Goal: Transaction & Acquisition: Purchase product/service

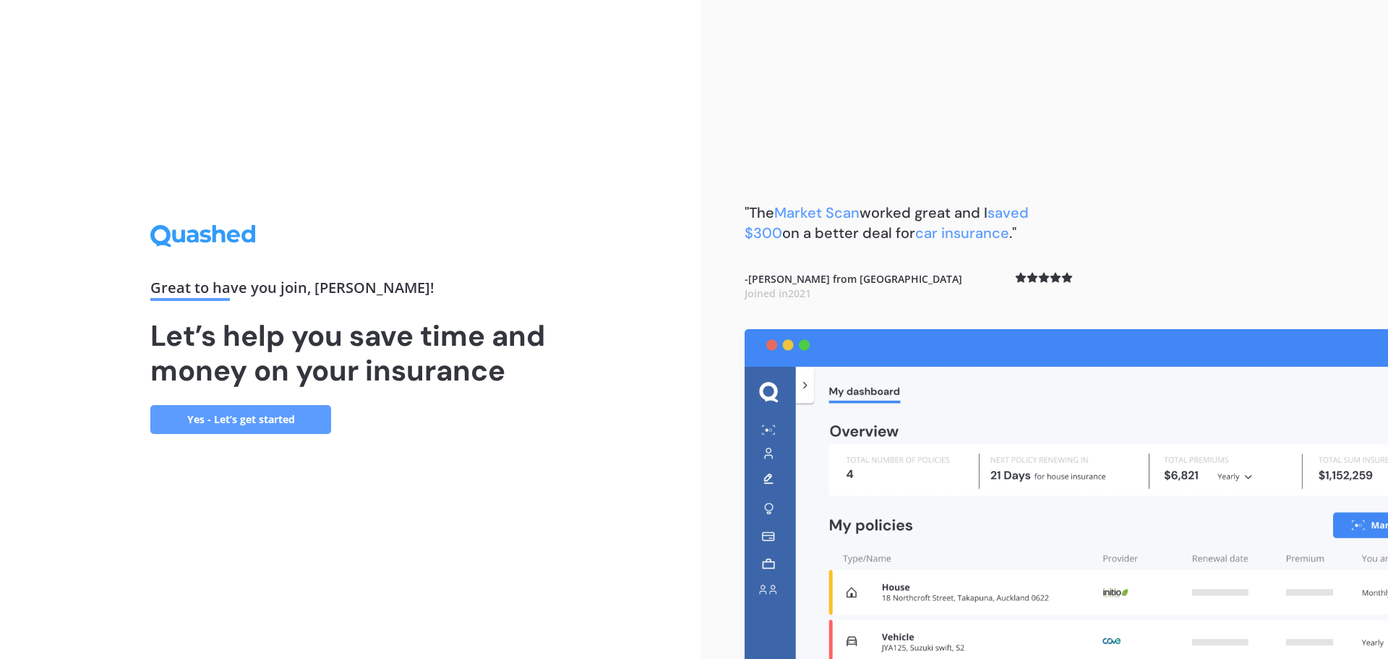
click at [277, 422] on link "Yes - Let’s get started" at bounding box center [240, 419] width 181 height 29
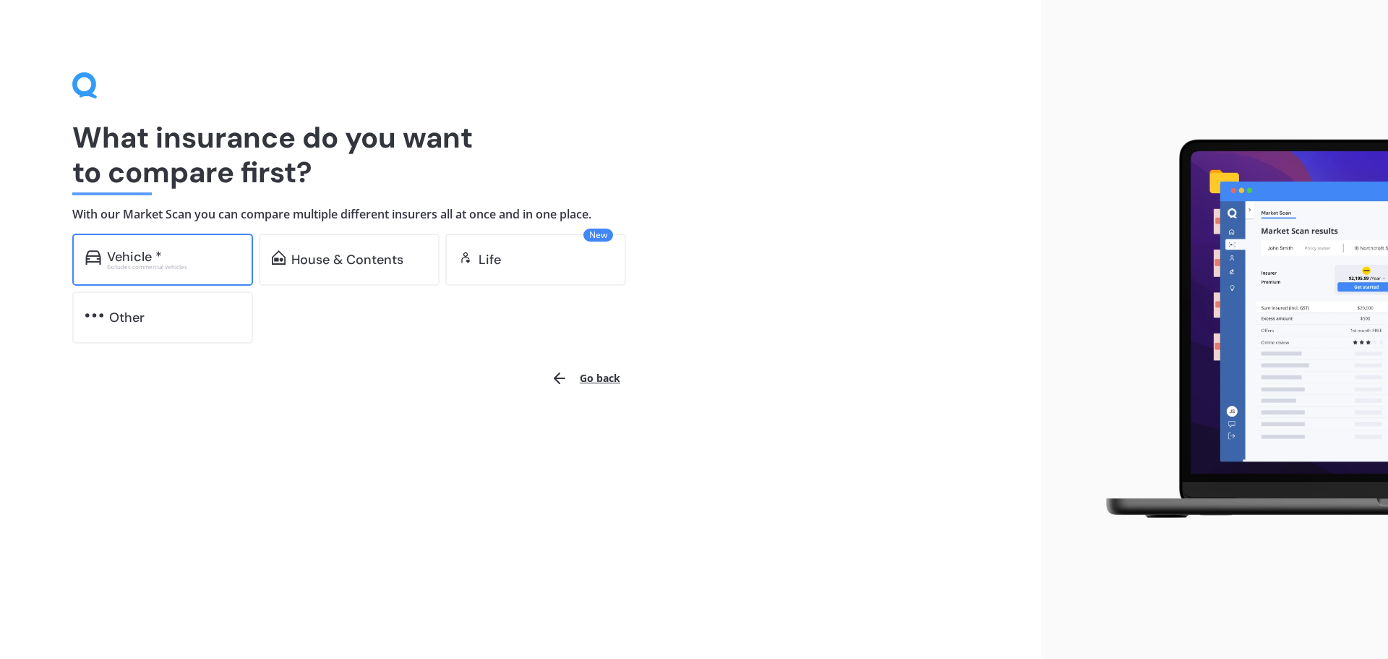
click at [190, 264] on div "Excludes commercial vehicles" at bounding box center [173, 267] width 133 height 6
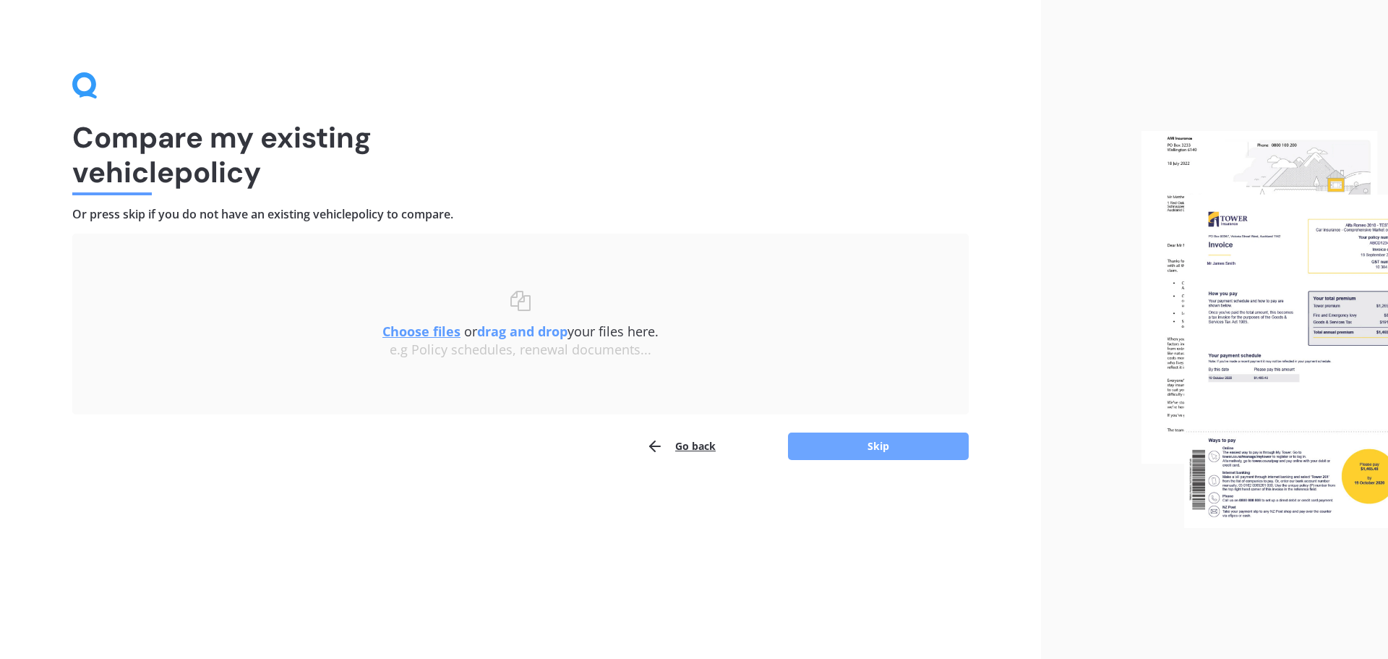
click at [906, 443] on button "Skip" at bounding box center [878, 445] width 181 height 27
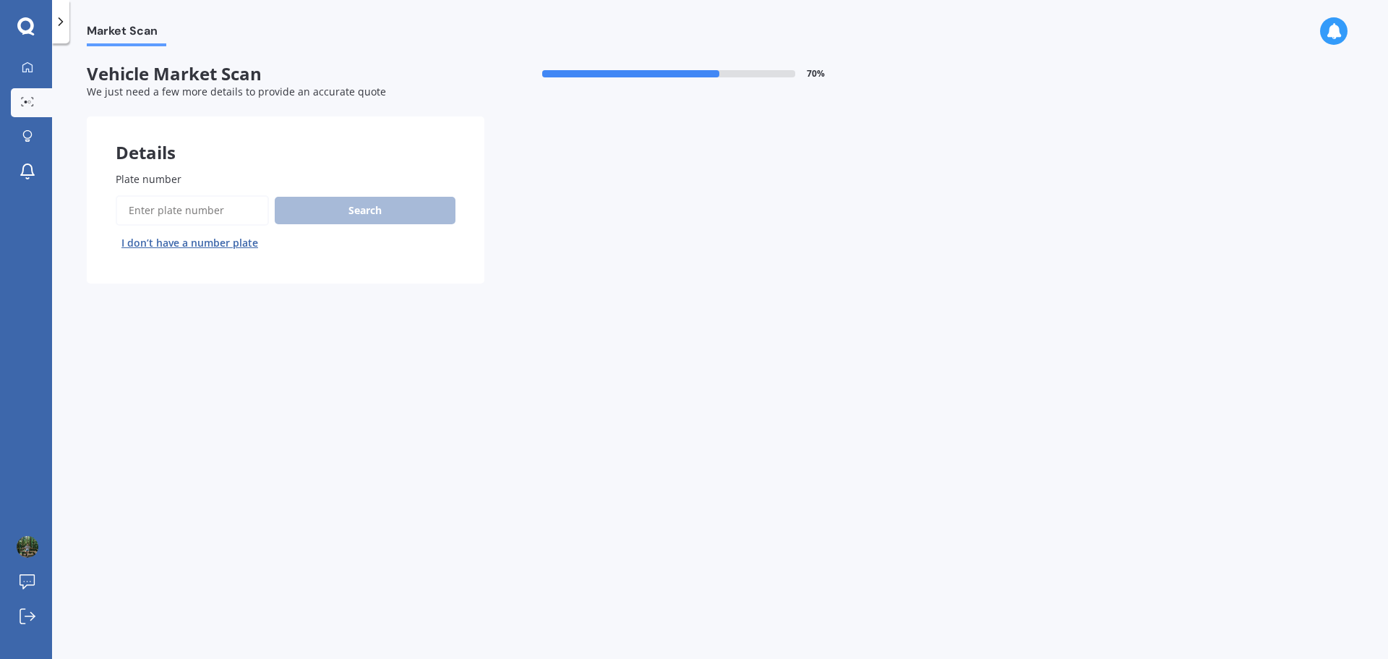
click at [226, 208] on input "Plate number" at bounding box center [192, 210] width 153 height 30
type input "PJY674"
click at [350, 203] on button "Search" at bounding box center [365, 210] width 181 height 27
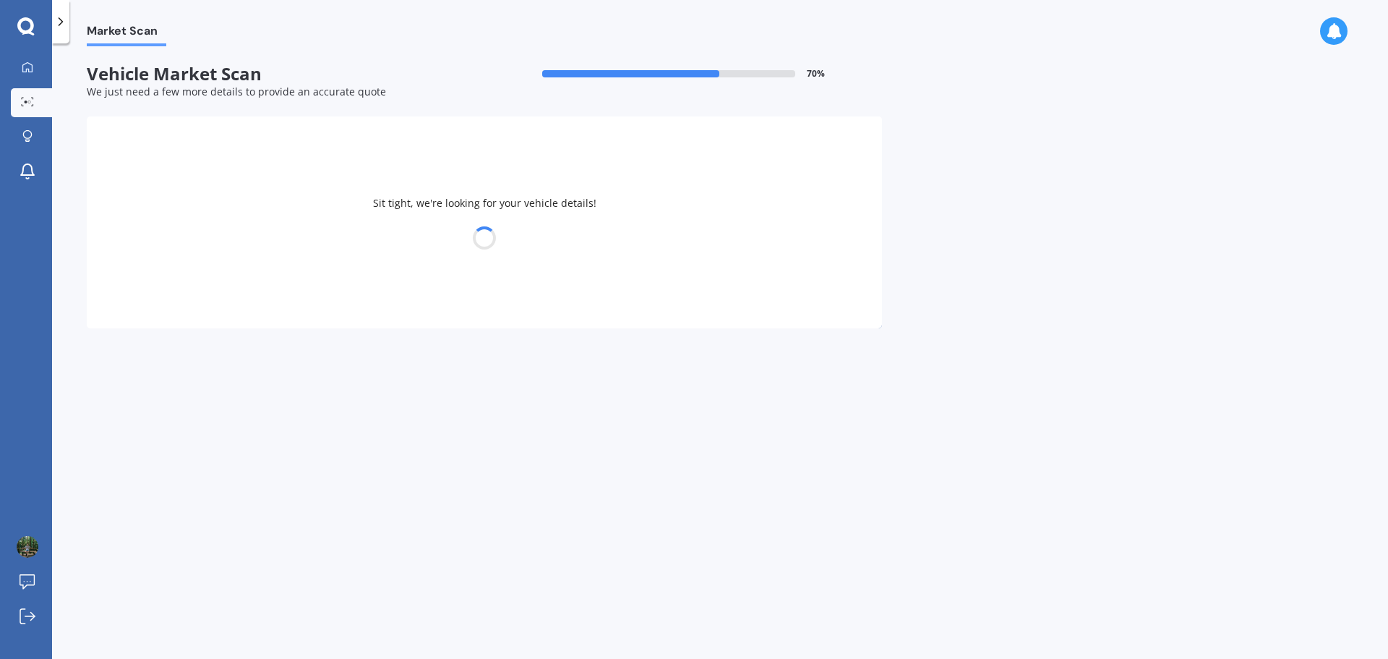
select select "SUZUKI"
select select "VITARA"
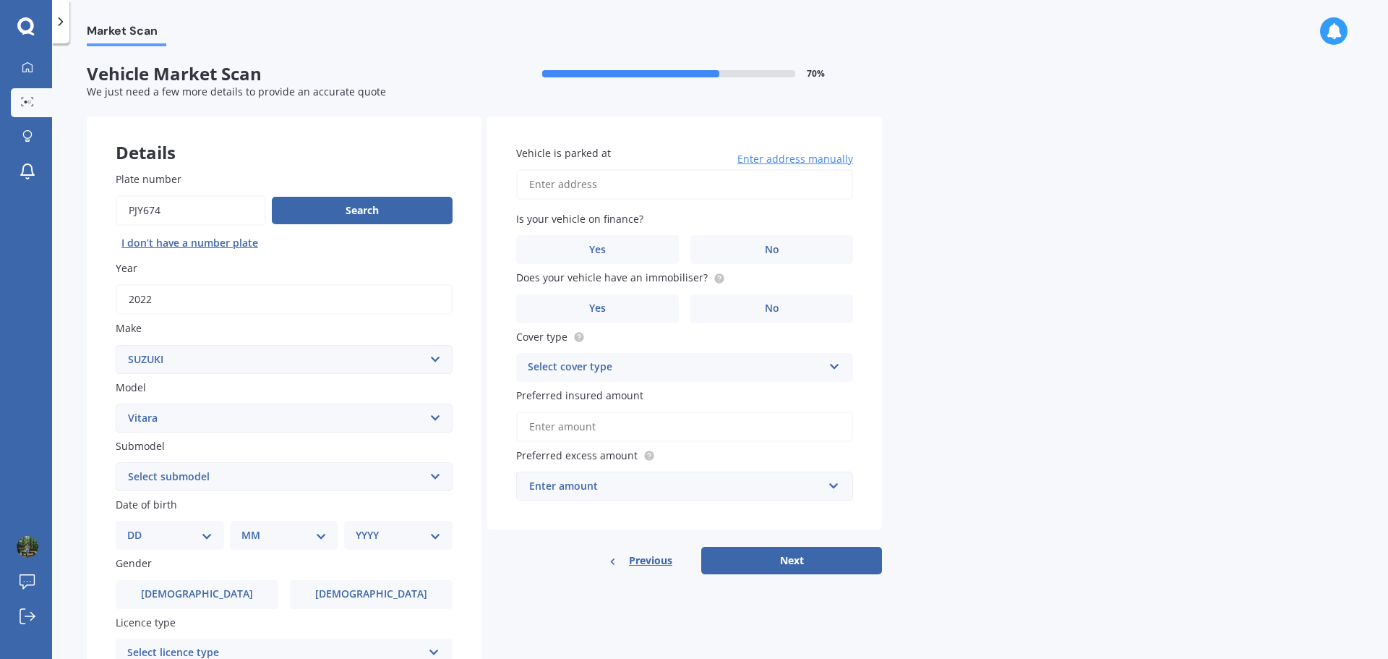
scroll to position [96, 0]
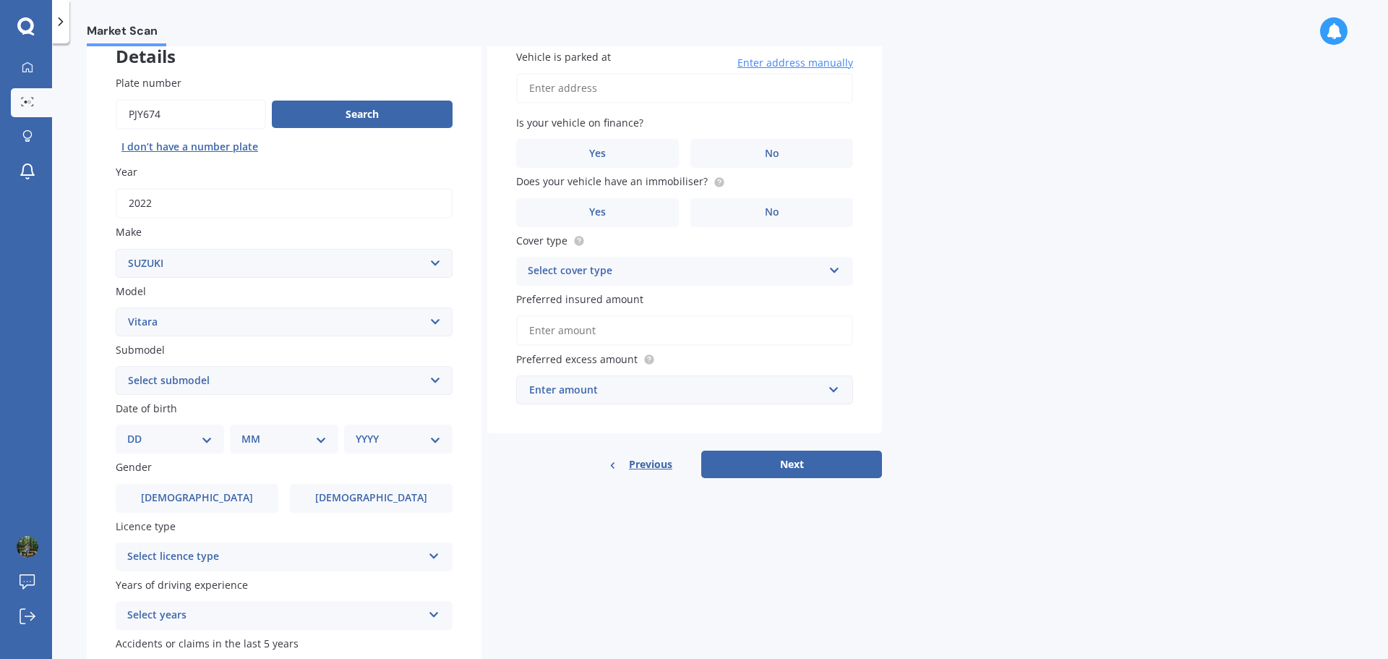
click at [286, 388] on select "Select submodel (All Other) 4 cyl Diesel JLX Turbo V6" at bounding box center [284, 380] width 337 height 29
select select "(ALL OTHER)"
click at [116, 366] on select "Select submodel (All Other) 4 cyl Diesel JLX Turbo V6" at bounding box center [284, 380] width 337 height 29
click at [200, 438] on select "DD 01 02 03 04 05 06 07 08 09 10 11 12 13 14 15 16 17 18 19 20 21 22 23 24 25 2…" at bounding box center [169, 439] width 85 height 16
select select "21"
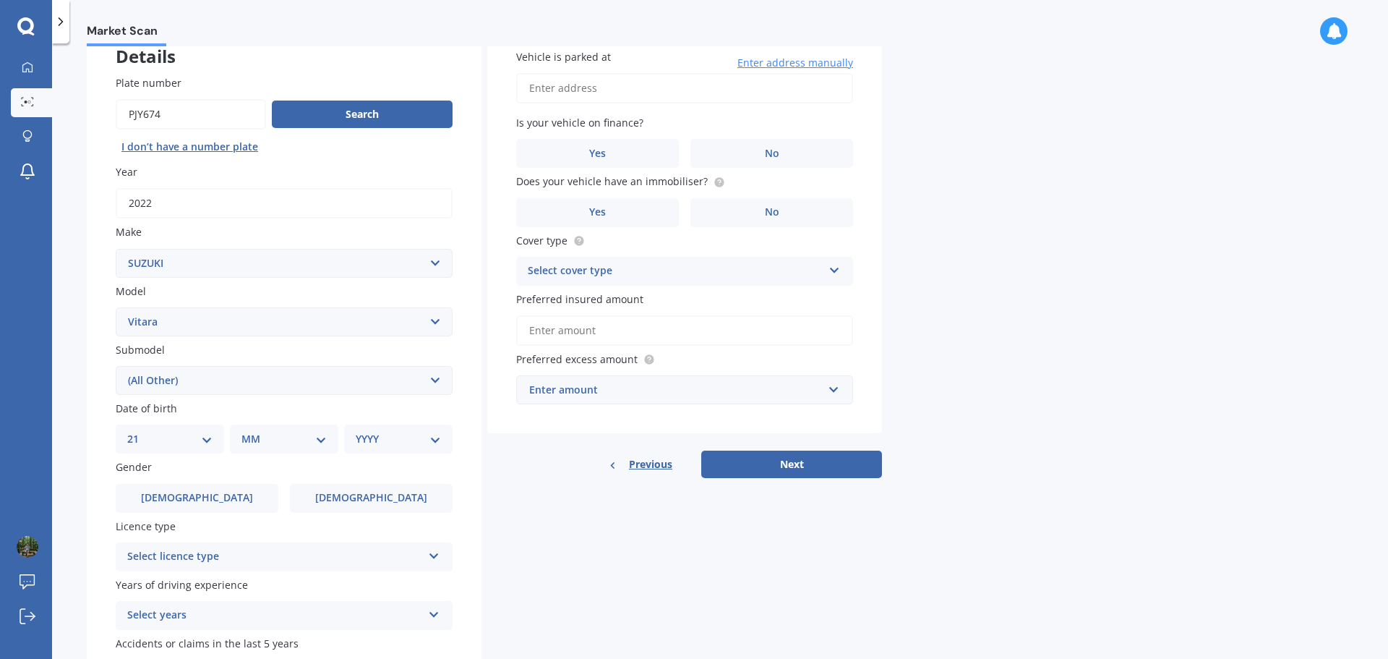
click at [139, 431] on select "DD 01 02 03 04 05 06 07 08 09 10 11 12 13 14 15 16 17 18 19 20 21 22 23 24 25 2…" at bounding box center [169, 439] width 85 height 16
click at [282, 443] on select "MM 01 02 03 04 05 06 07 08 09 10 11 12" at bounding box center [287, 439] width 80 height 16
select select "09"
click at [247, 431] on select "MM 01 02 03 04 05 06 07 08 09 10 11 12" at bounding box center [287, 439] width 80 height 16
click at [383, 431] on select "YYYY 2025 2024 2023 2022 2021 2020 2019 2018 2017 2016 2015 2014 2013 2012 2011…" at bounding box center [396, 439] width 80 height 16
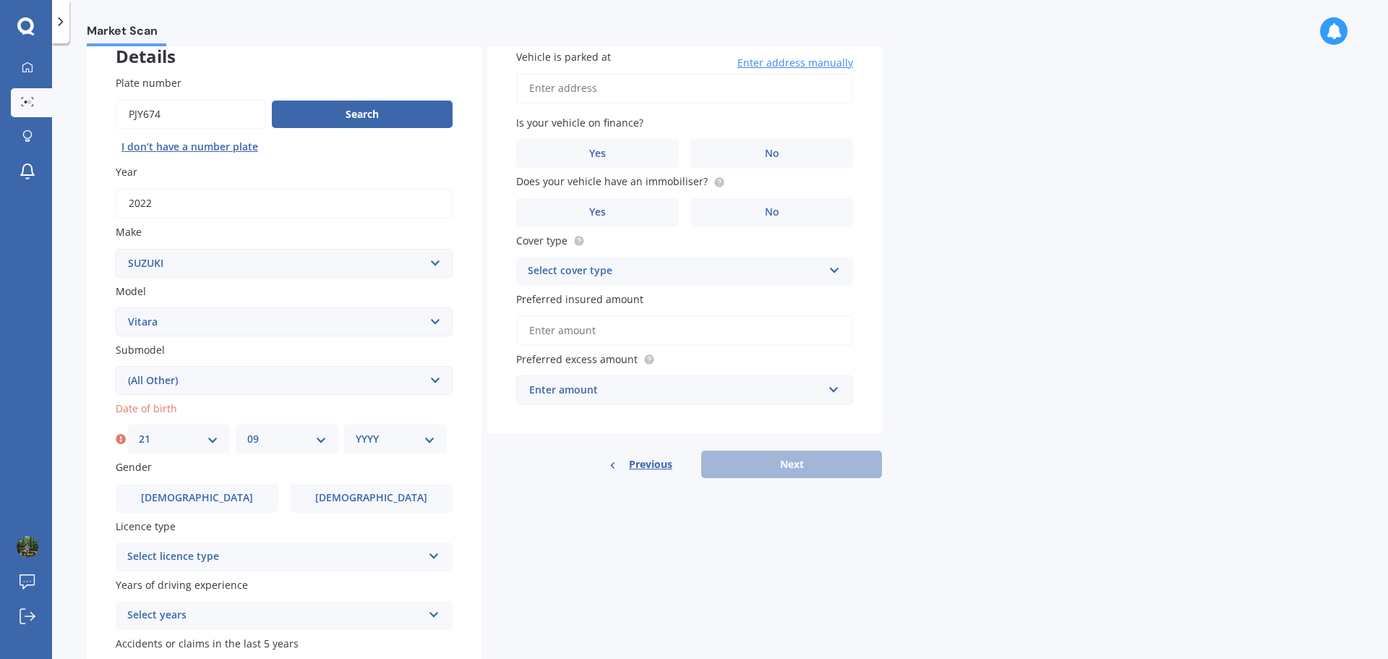
select select "1989"
click at [356, 431] on select "YYYY 2025 2024 2023 2022 2021 2020 2019 2018 2017 2016 2015 2014 2013 2012 2011…" at bounding box center [396, 439] width 80 height 16
click at [565, 476] on div "Previous Next" at bounding box center [684, 464] width 395 height 27
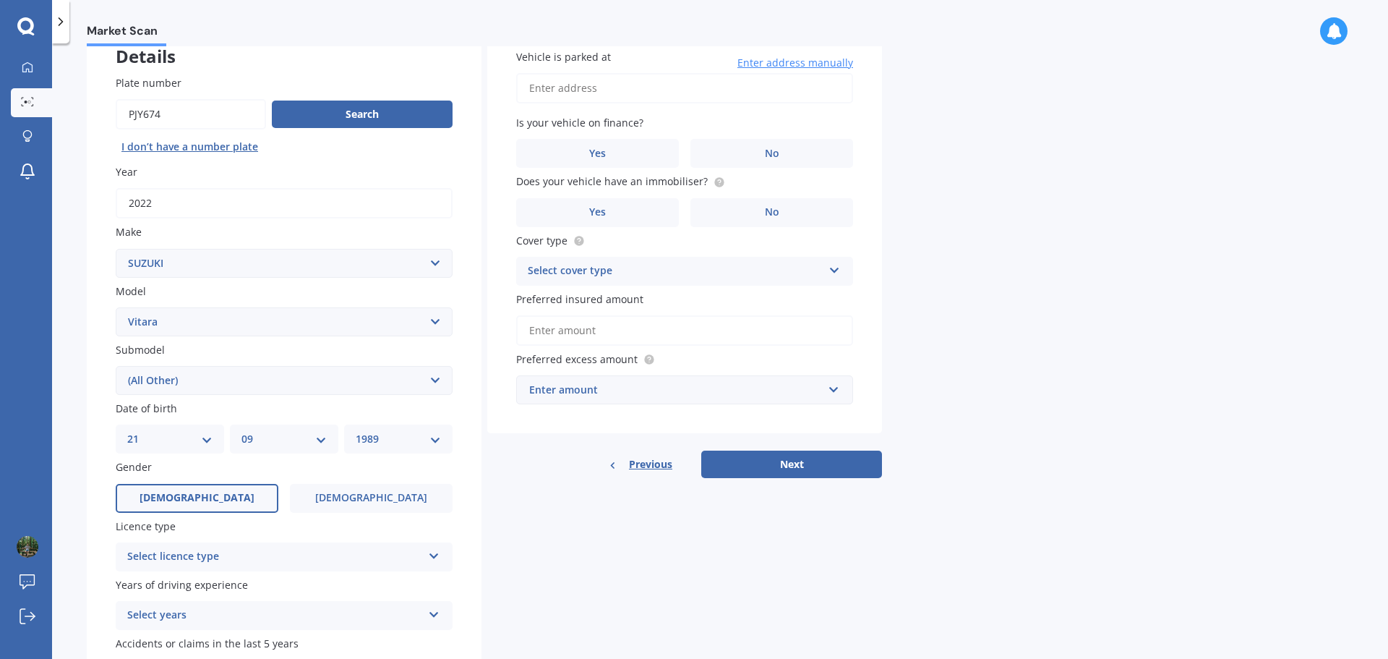
click at [194, 504] on span "[DEMOGRAPHIC_DATA]" at bounding box center [197, 498] width 115 height 12
click at [0, 0] on input "[DEMOGRAPHIC_DATA]" at bounding box center [0, 0] width 0 height 0
click at [200, 554] on div "Select licence type" at bounding box center [274, 556] width 295 height 17
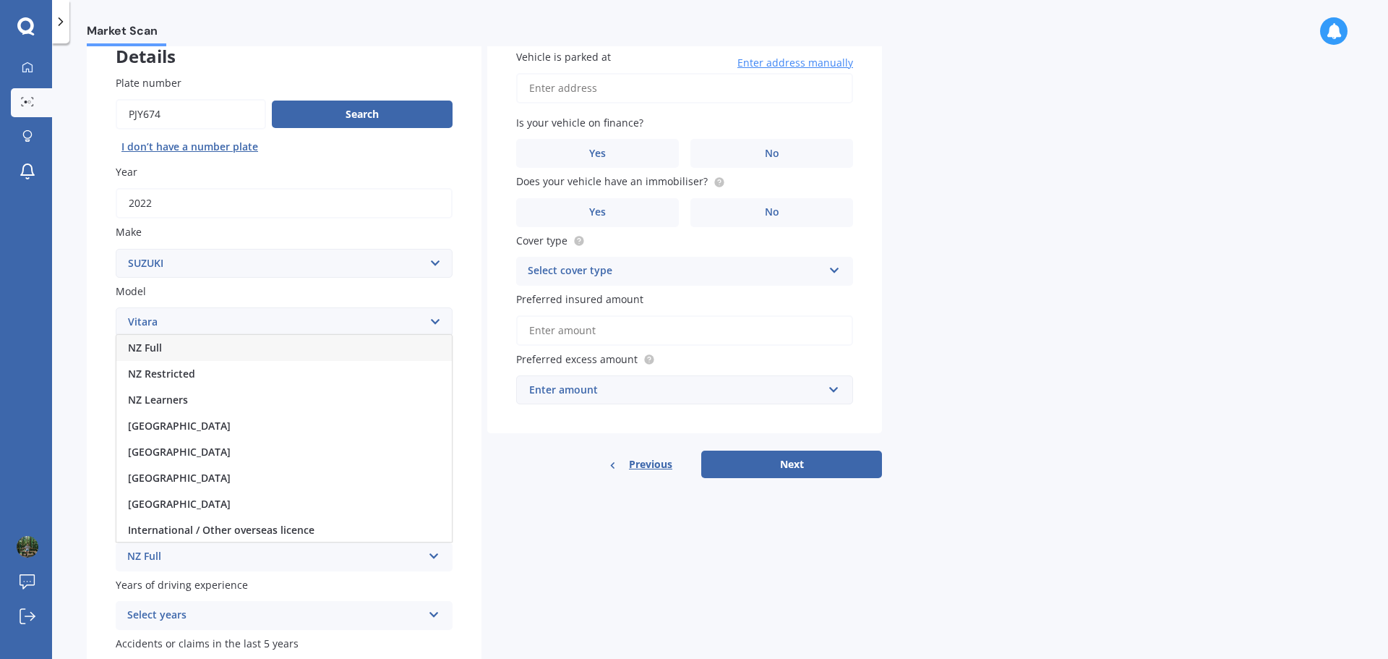
click at [168, 351] on div "NZ Full" at bounding box center [284, 348] width 336 height 26
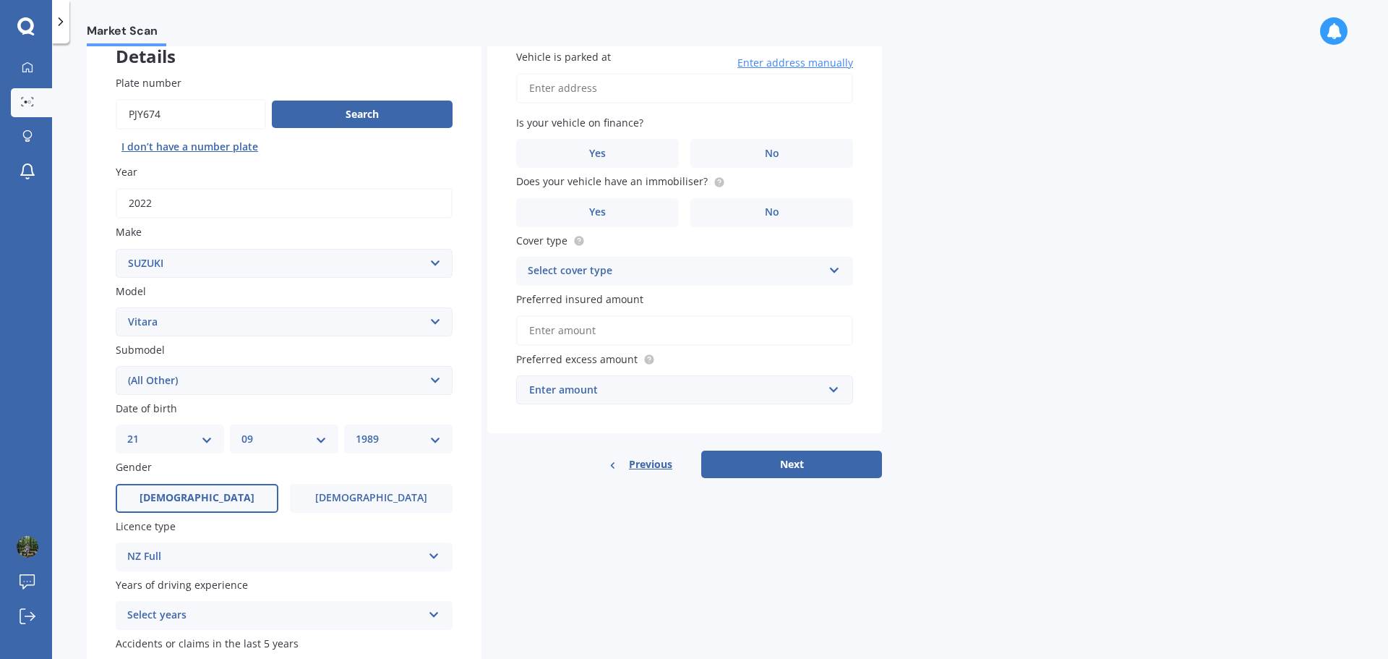
click at [511, 576] on div "Details Plate number Search I don’t have a number plate Year [DATE] Make Select…" at bounding box center [484, 369] width 795 height 698
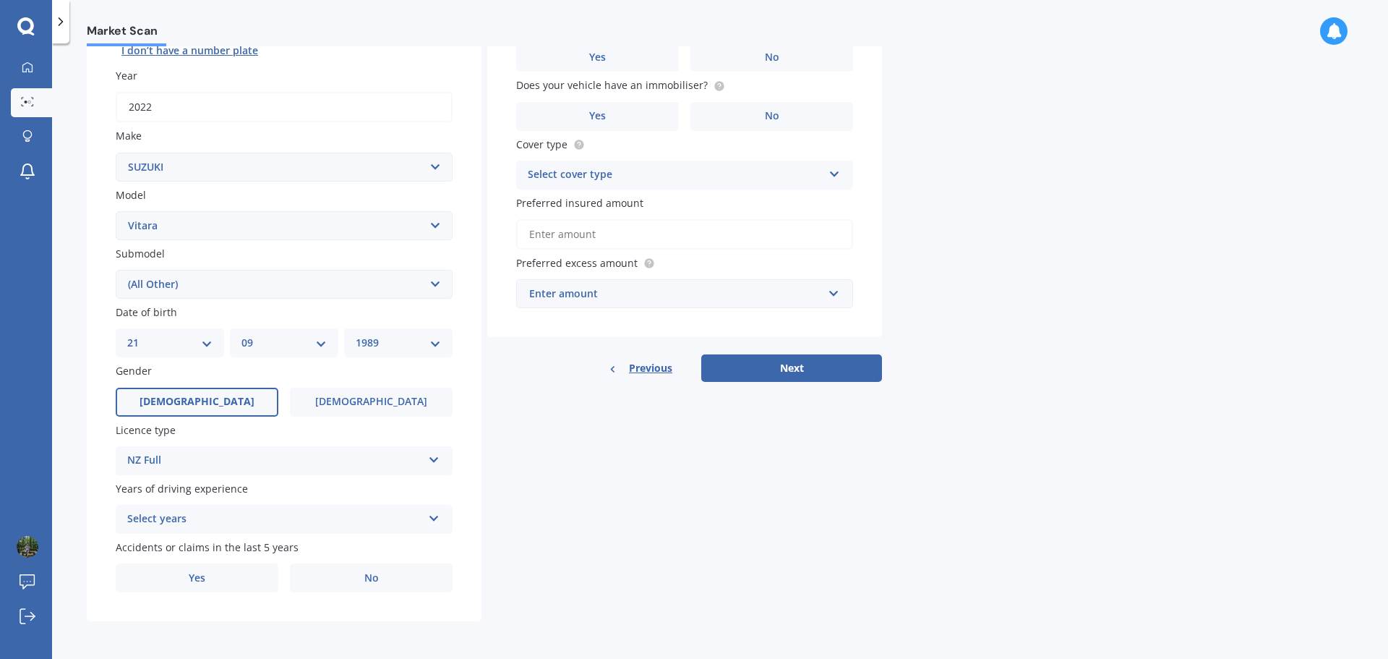
click at [260, 518] on div "Select years" at bounding box center [274, 519] width 295 height 17
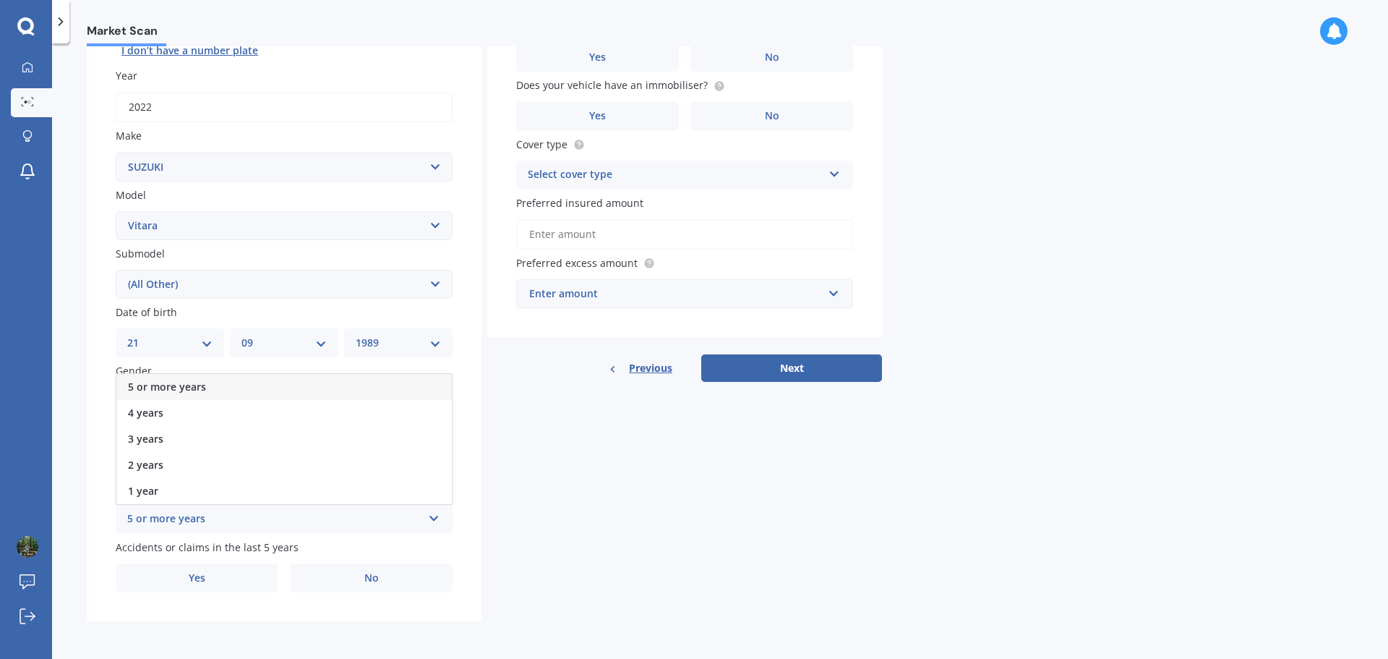
click at [186, 384] on span "5 or more years" at bounding box center [167, 387] width 78 height 14
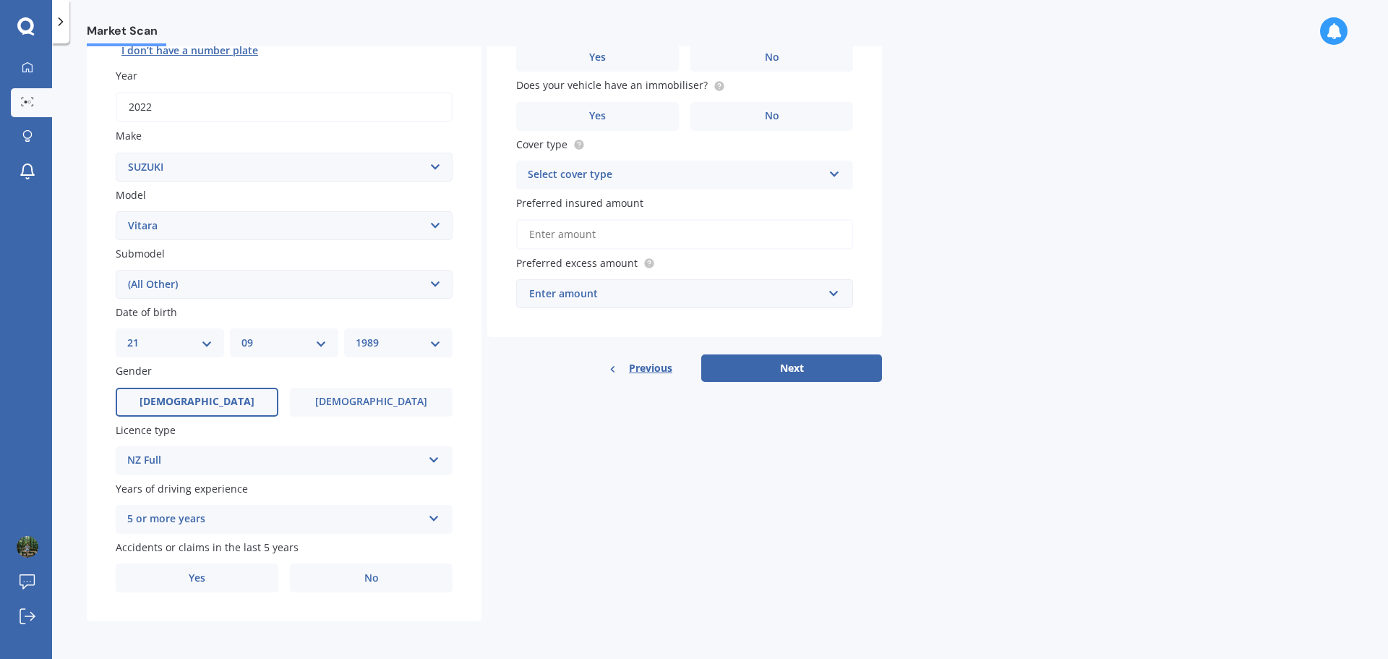
click at [540, 497] on div "Details Plate number Search I don’t have a number plate Year [DATE] Make Select…" at bounding box center [484, 273] width 795 height 698
click at [230, 577] on label "Yes" at bounding box center [197, 577] width 163 height 29
click at [0, 0] on input "Yes" at bounding box center [0, 0] width 0 height 0
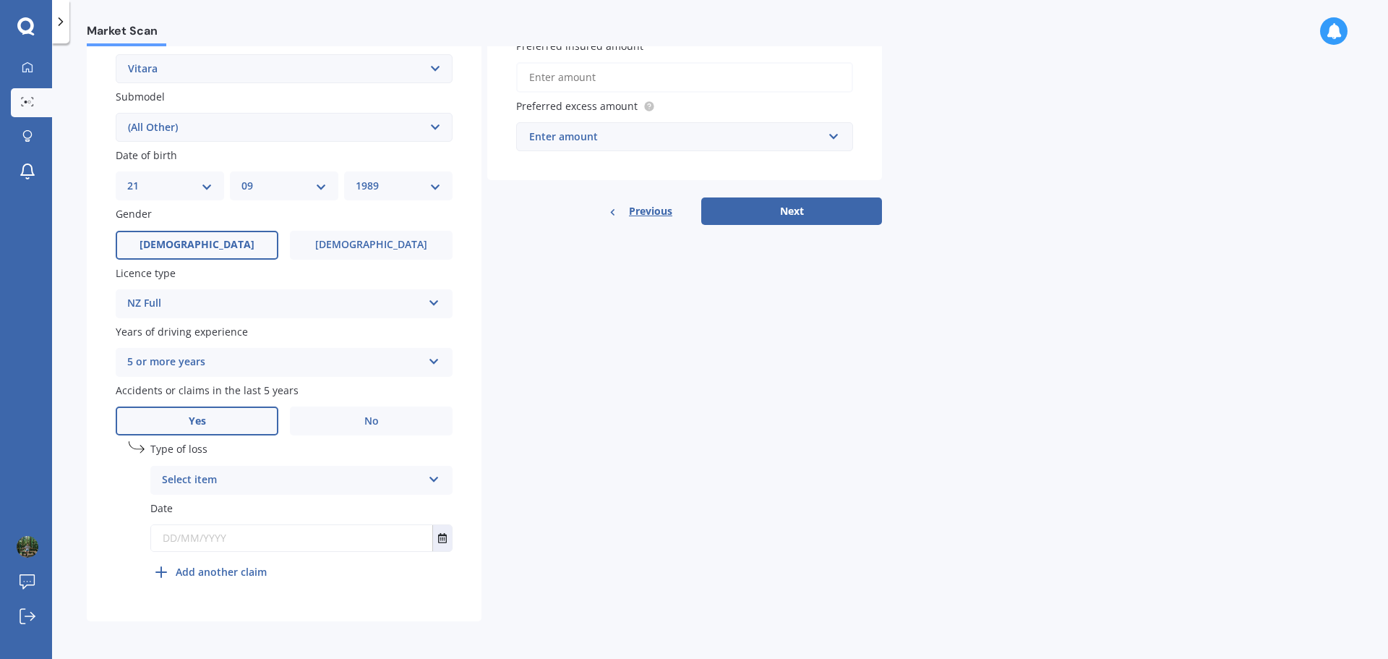
click at [333, 492] on div "Select item At fault accident Not at fault accident" at bounding box center [301, 480] width 302 height 29
click at [227, 531] on span "Not at fault accident" at bounding box center [214, 534] width 103 height 14
click at [603, 495] on div "Details Plate number Search I don’t have a number plate Year [DATE] Make Select…" at bounding box center [484, 194] width 795 height 854
click at [229, 539] on input "text" at bounding box center [291, 538] width 281 height 26
click at [449, 540] on button "Select date" at bounding box center [442, 538] width 20 height 26
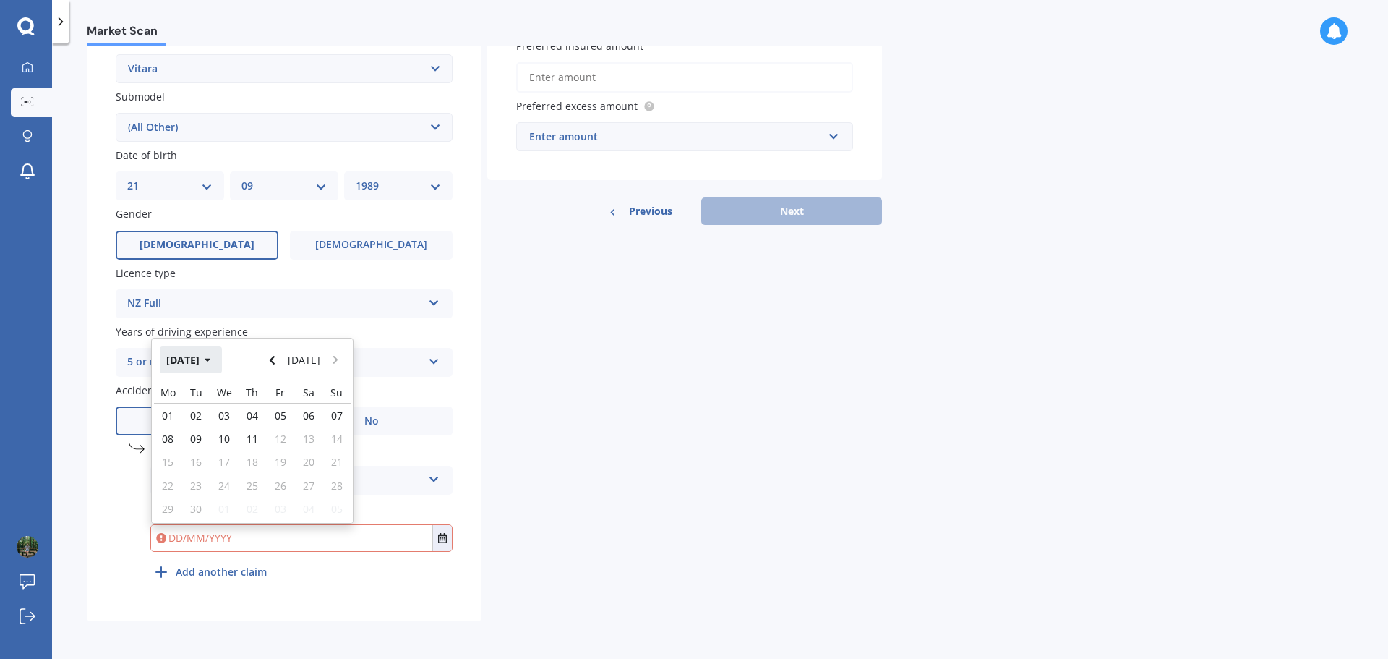
click at [210, 359] on icon "button" at bounding box center [208, 361] width 6 height 4
click at [203, 360] on button "2025" at bounding box center [186, 359] width 52 height 26
click at [223, 452] on span "2024" at bounding box center [227, 452] width 23 height 14
click at [187, 487] on div "Sep" at bounding box center [178, 498] width 49 height 46
click at [277, 468] on span "20" at bounding box center [281, 470] width 12 height 14
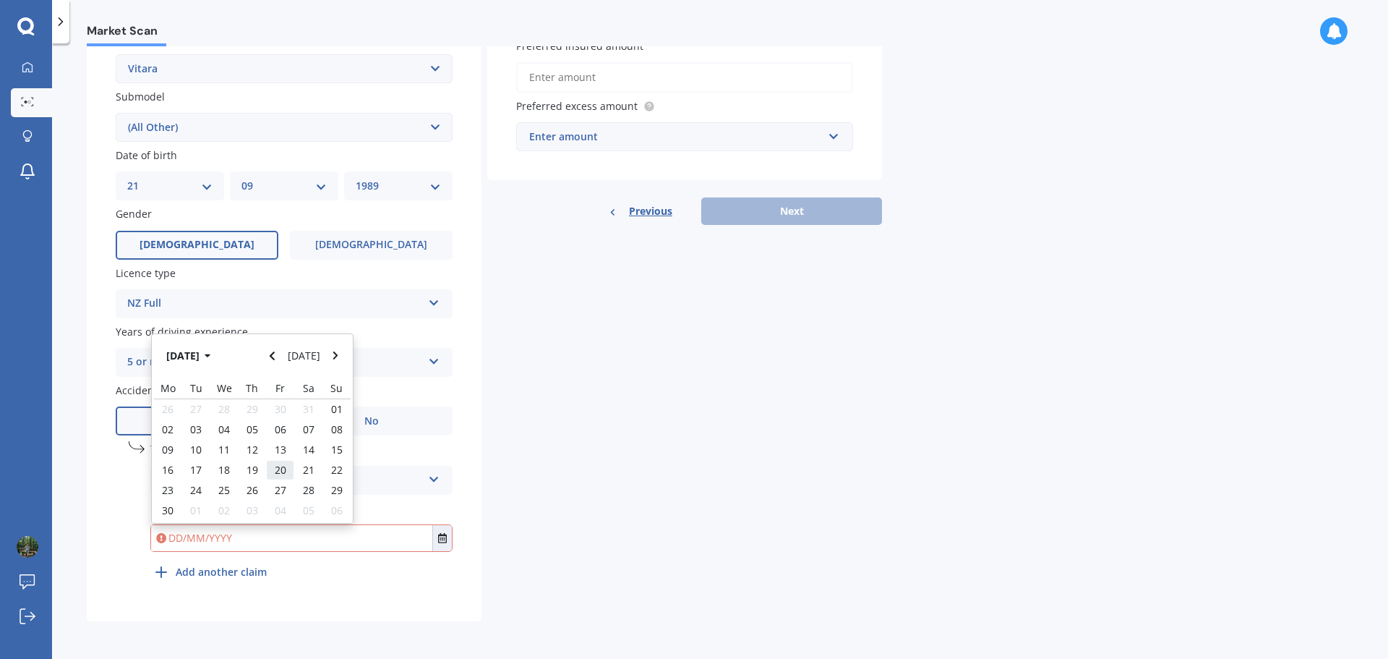
type input "[DATE]"
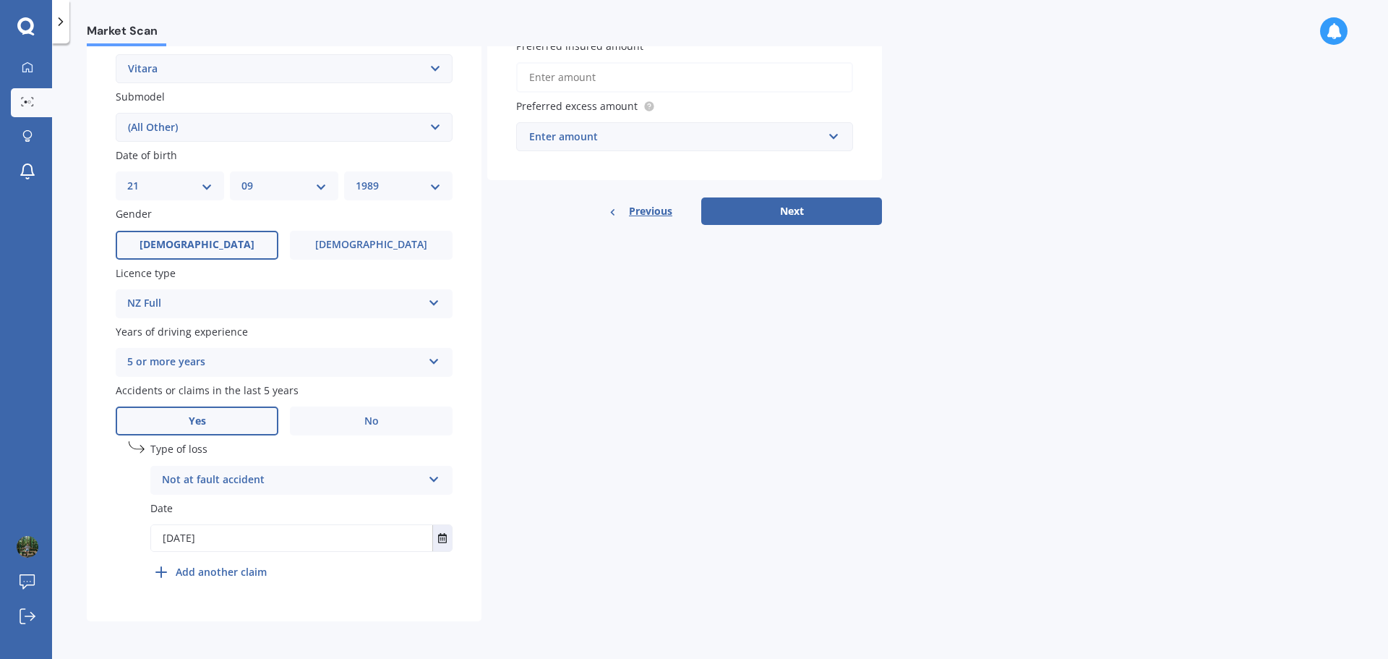
click at [163, 565] on icon at bounding box center [161, 571] width 17 height 17
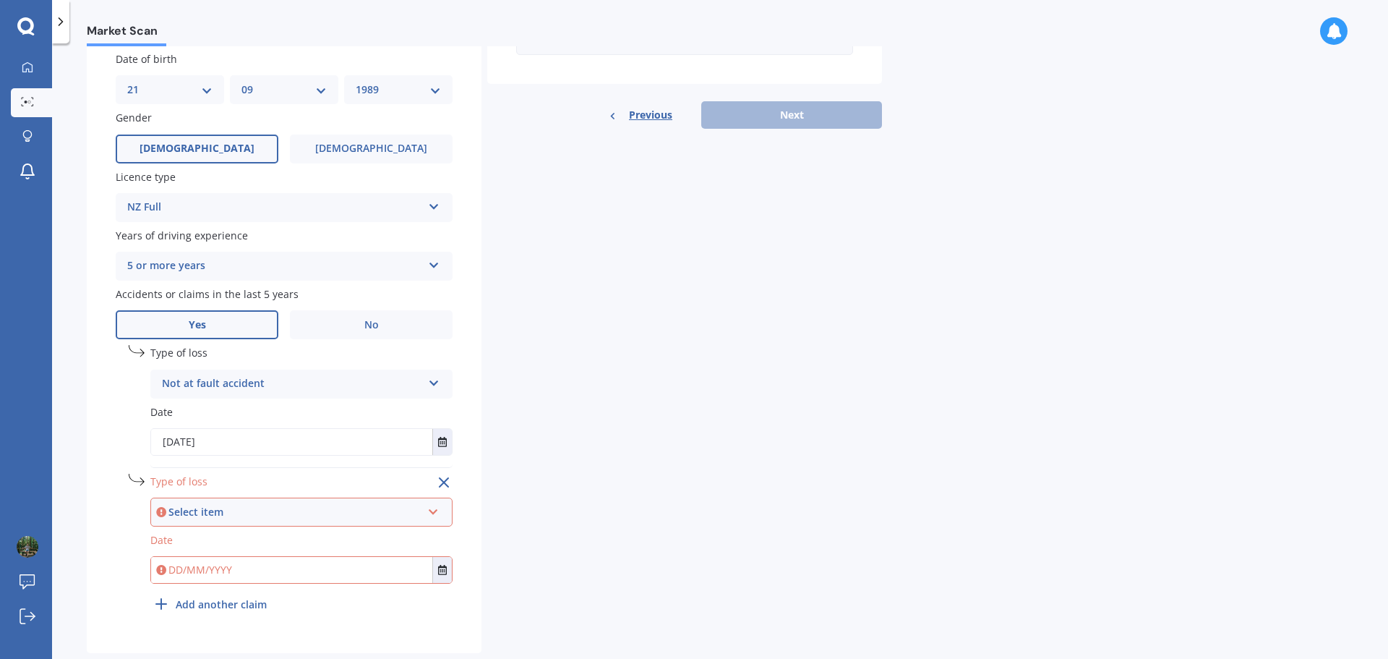
scroll to position [477, 0]
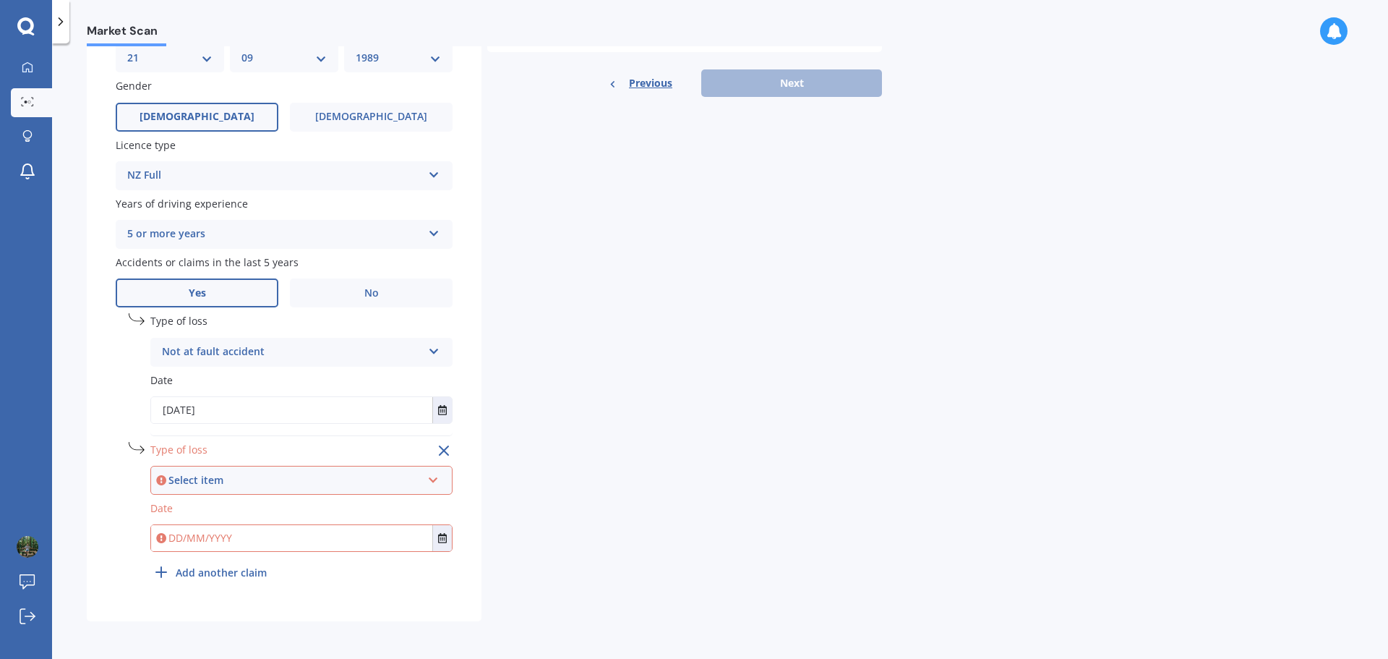
click at [435, 482] on icon at bounding box center [433, 477] width 12 height 10
click at [247, 539] on span "Not at fault accident" at bounding box center [214, 533] width 103 height 14
click at [442, 537] on icon "Select date" at bounding box center [442, 538] width 9 height 10
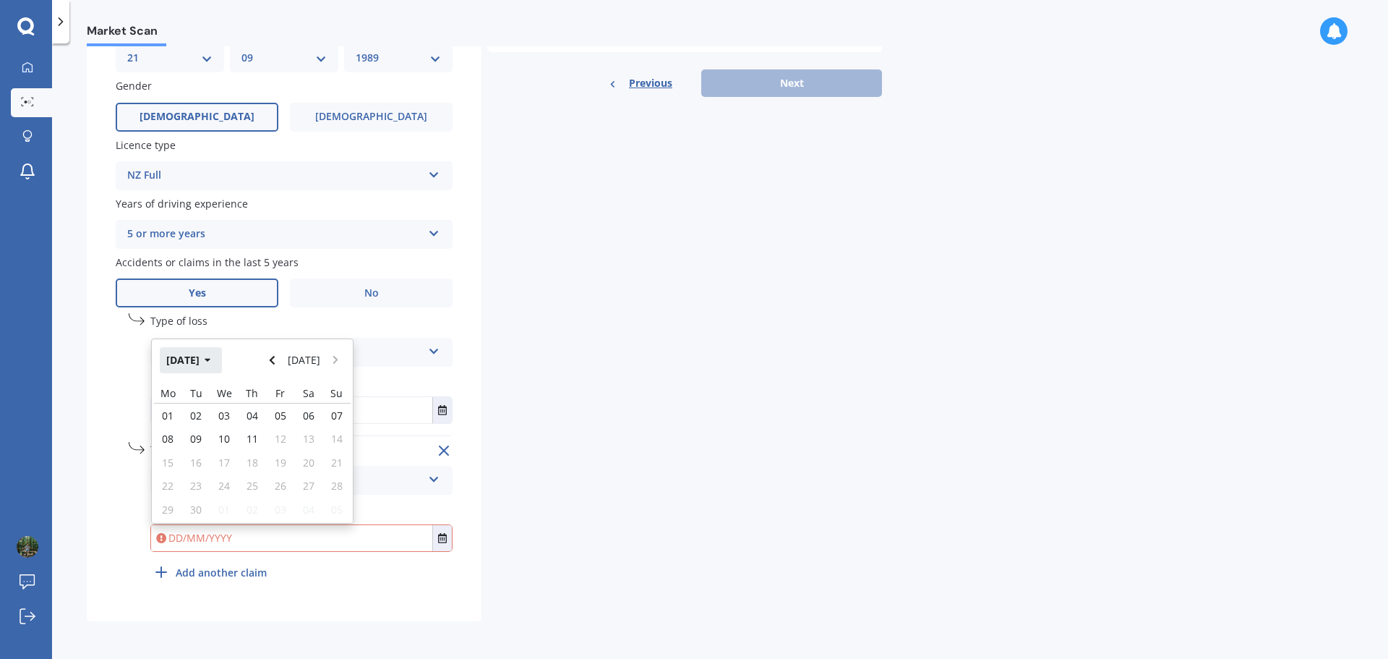
click at [211, 357] on icon "button" at bounding box center [208, 360] width 7 height 10
click at [281, 360] on button "Navigate back" at bounding box center [272, 360] width 19 height 26
click at [270, 357] on button "Navigate back" at bounding box center [272, 360] width 19 height 26
click at [273, 405] on span "Mar" at bounding box center [278, 407] width 20 height 14
click at [280, 414] on span "03" at bounding box center [281, 416] width 12 height 14
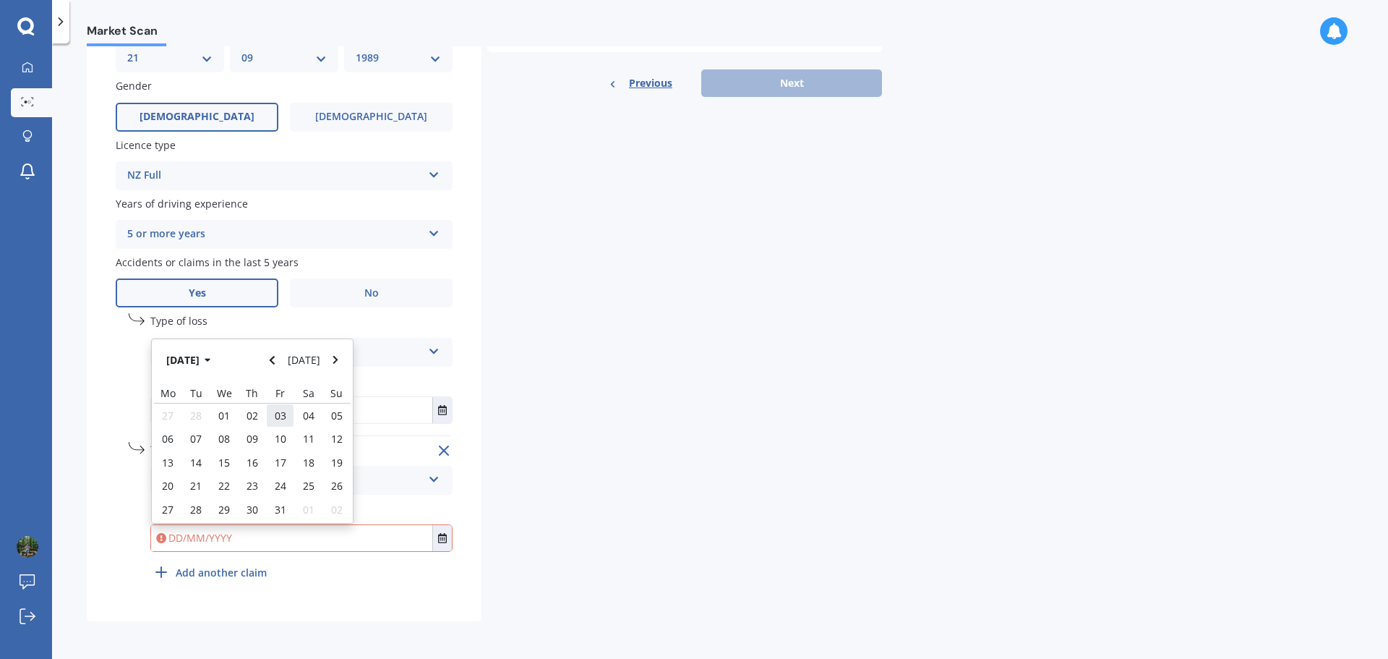
type input "[DATE]"
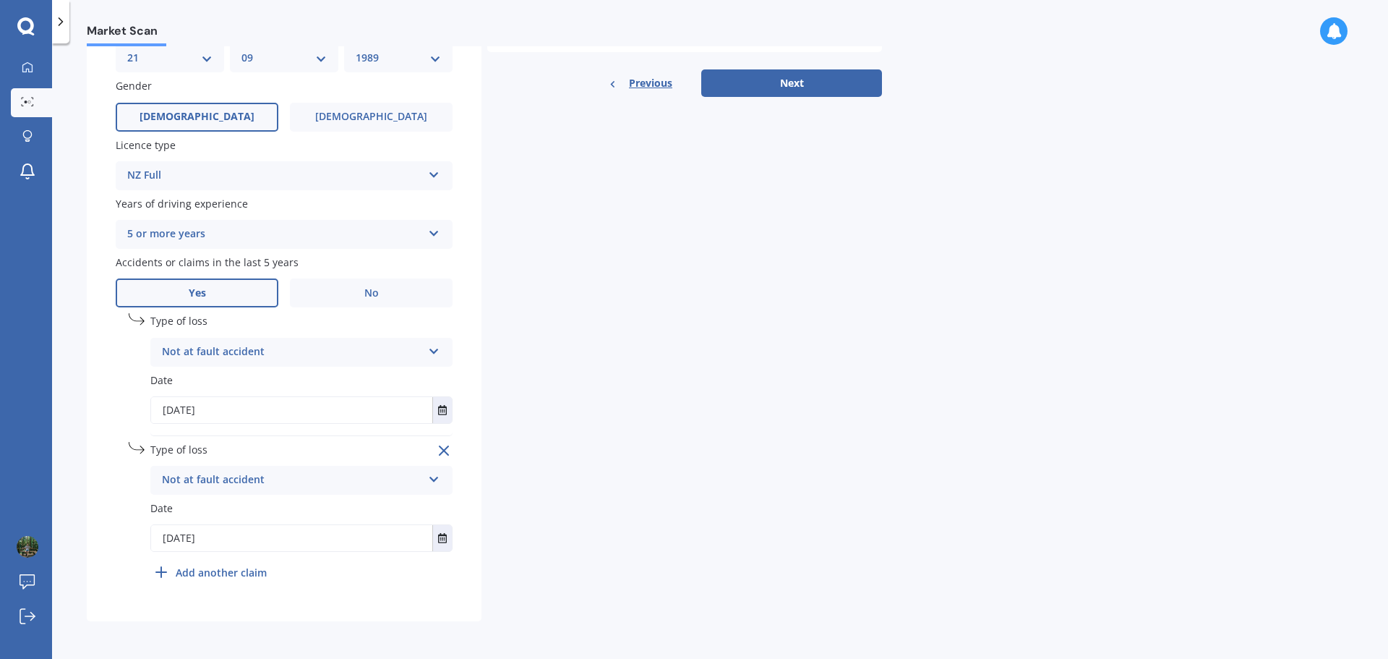
click at [234, 571] on b "Add another claim" at bounding box center [221, 572] width 91 height 15
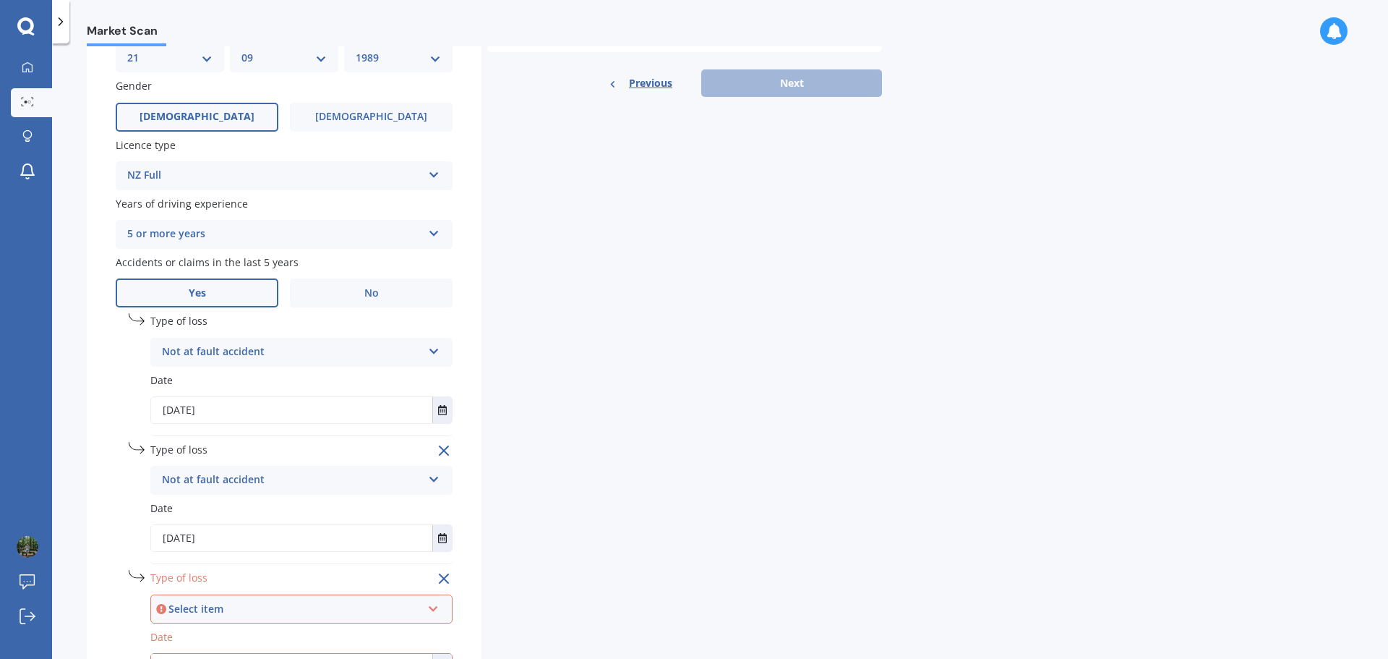
click at [229, 599] on div "Select item At fault accident Not at fault accident" at bounding box center [301, 608] width 302 height 29
click at [213, 584] on span "Not at fault accident" at bounding box center [214, 581] width 103 height 14
click at [558, 478] on div "Details Plate number Search I don’t have a number plate Year [DATE] Make Select…" at bounding box center [484, 194] width 795 height 1111
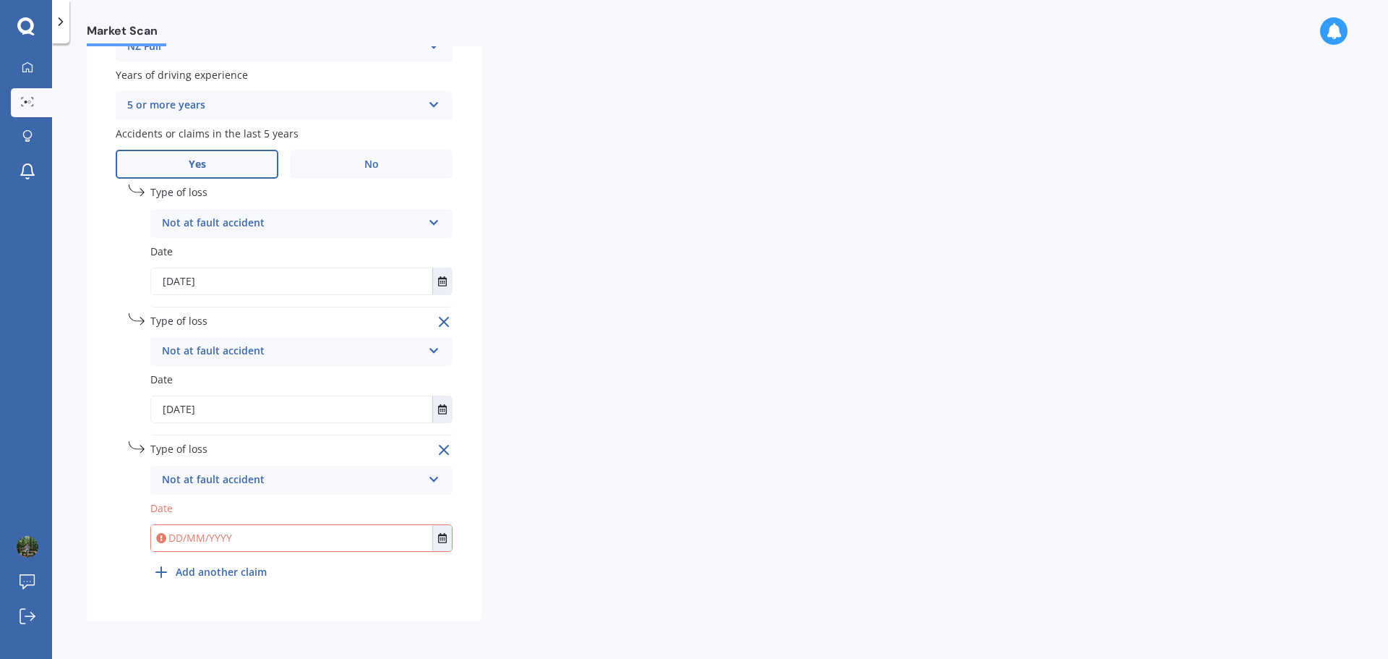
click at [315, 540] on input "text" at bounding box center [291, 538] width 281 height 26
click at [432, 537] on input "text" at bounding box center [291, 538] width 281 height 26
click at [442, 538] on icon "Select date" at bounding box center [442, 538] width 9 height 10
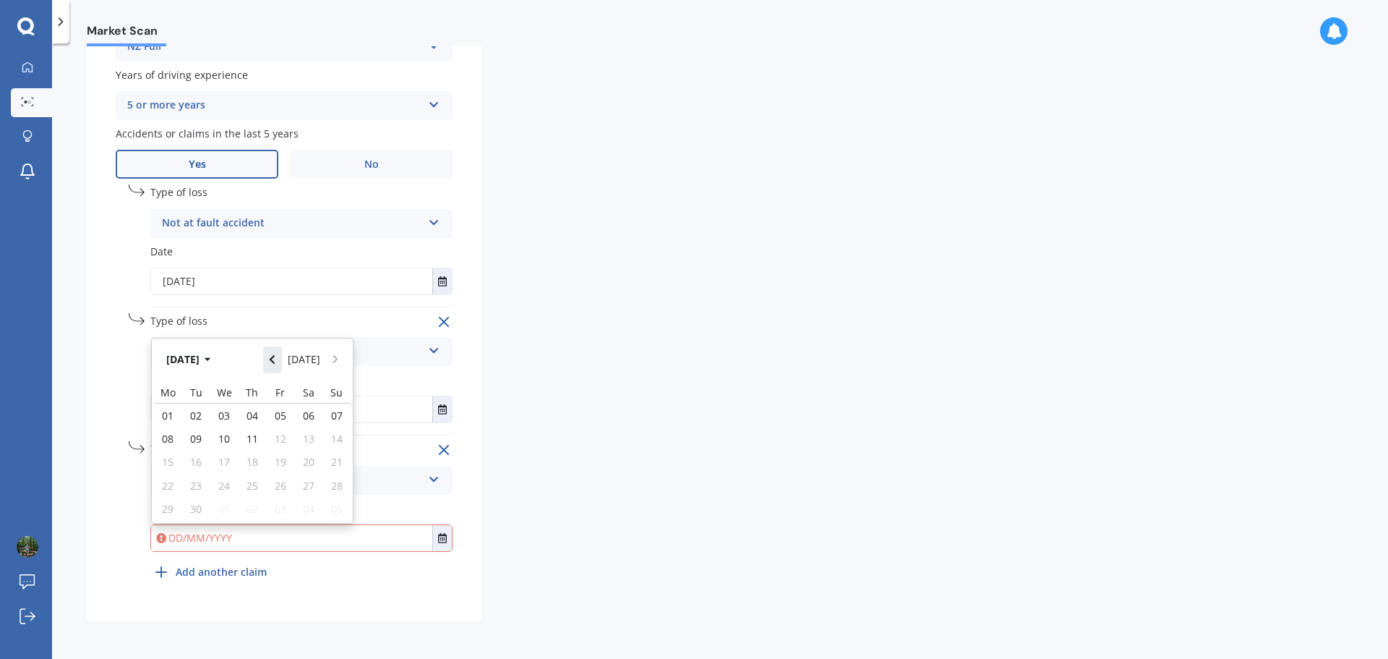
click at [275, 358] on icon "Navigate back" at bounding box center [272, 360] width 5 height 9
click at [209, 362] on button "[DATE]" at bounding box center [191, 359] width 62 height 26
click at [276, 354] on icon "Navigate back" at bounding box center [272, 359] width 7 height 10
click at [281, 358] on button "Navigate back" at bounding box center [272, 359] width 19 height 26
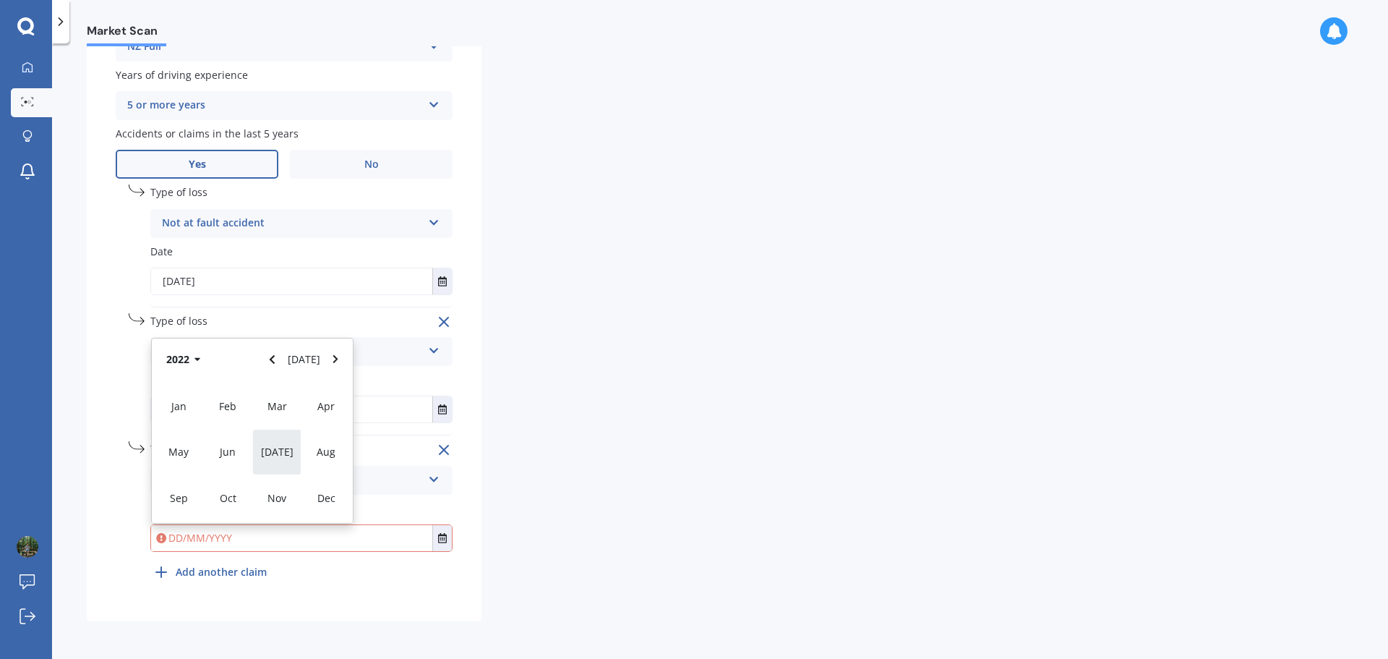
click at [278, 449] on span "[DATE]" at bounding box center [277, 452] width 33 height 14
click at [277, 365] on button "Navigate back" at bounding box center [272, 359] width 19 height 26
click at [211, 362] on icon "button" at bounding box center [208, 359] width 7 height 10
click at [196, 363] on icon "button" at bounding box center [198, 359] width 7 height 10
click at [287, 412] on span "2021" at bounding box center [276, 406] width 23 height 14
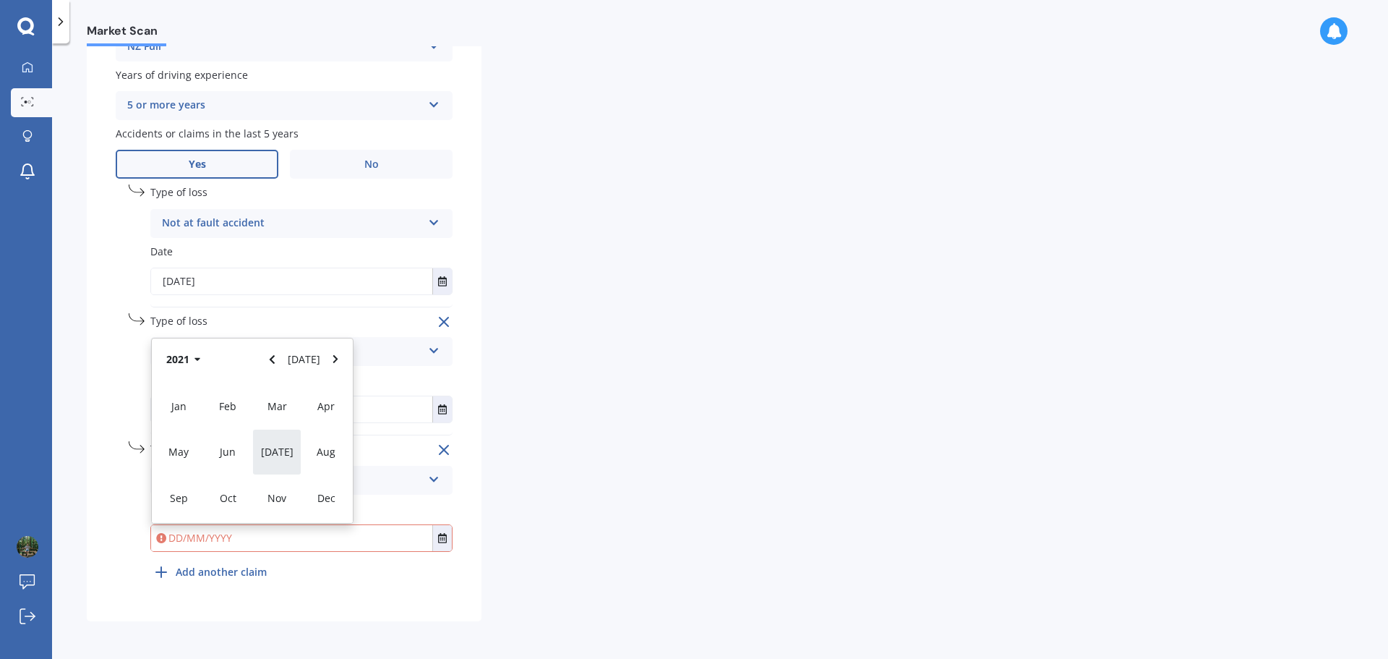
click at [276, 438] on div "[DATE]" at bounding box center [276, 452] width 49 height 46
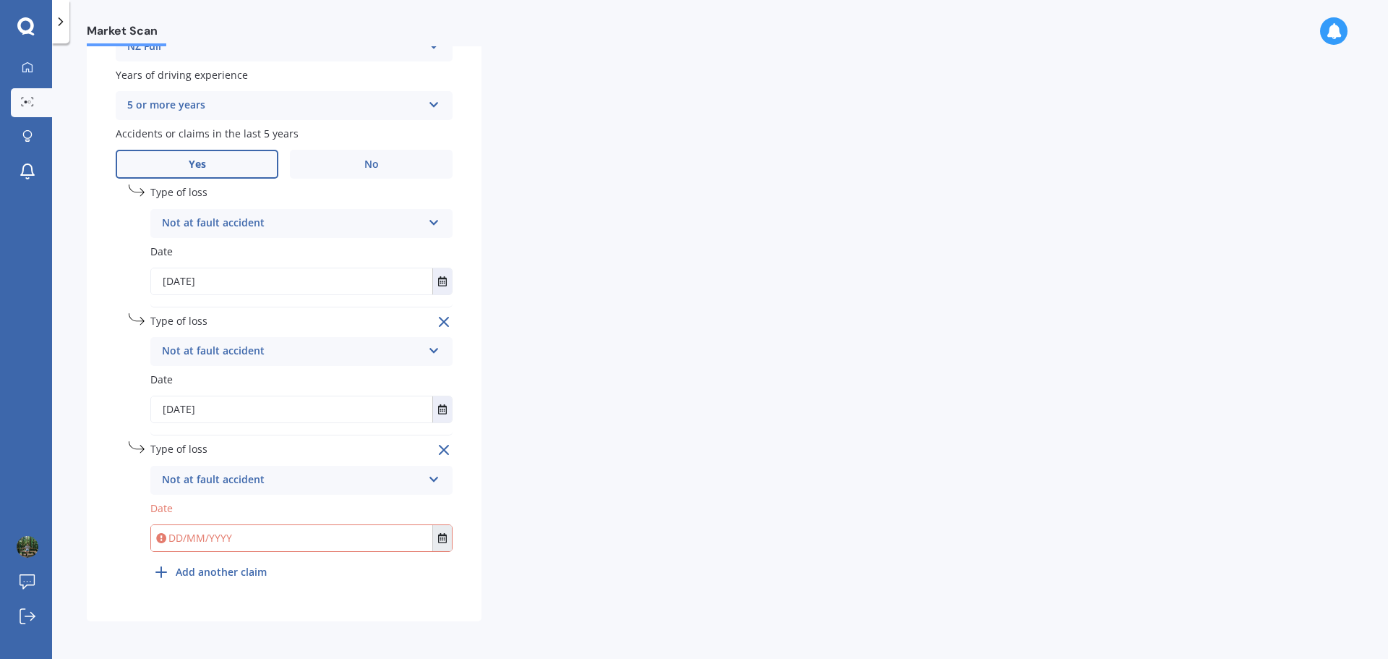
click at [435, 544] on button "Select date" at bounding box center [442, 538] width 20 height 26
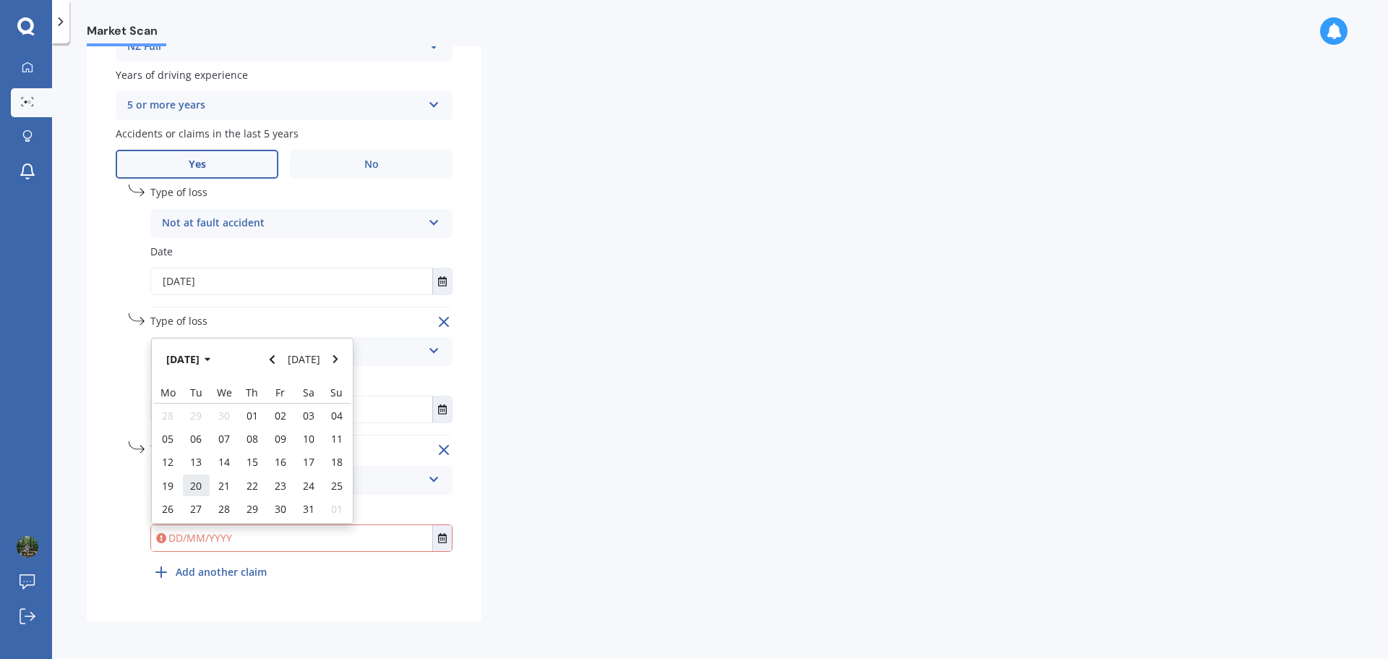
click at [195, 482] on span "20" at bounding box center [196, 486] width 12 height 14
type input "[DATE]"
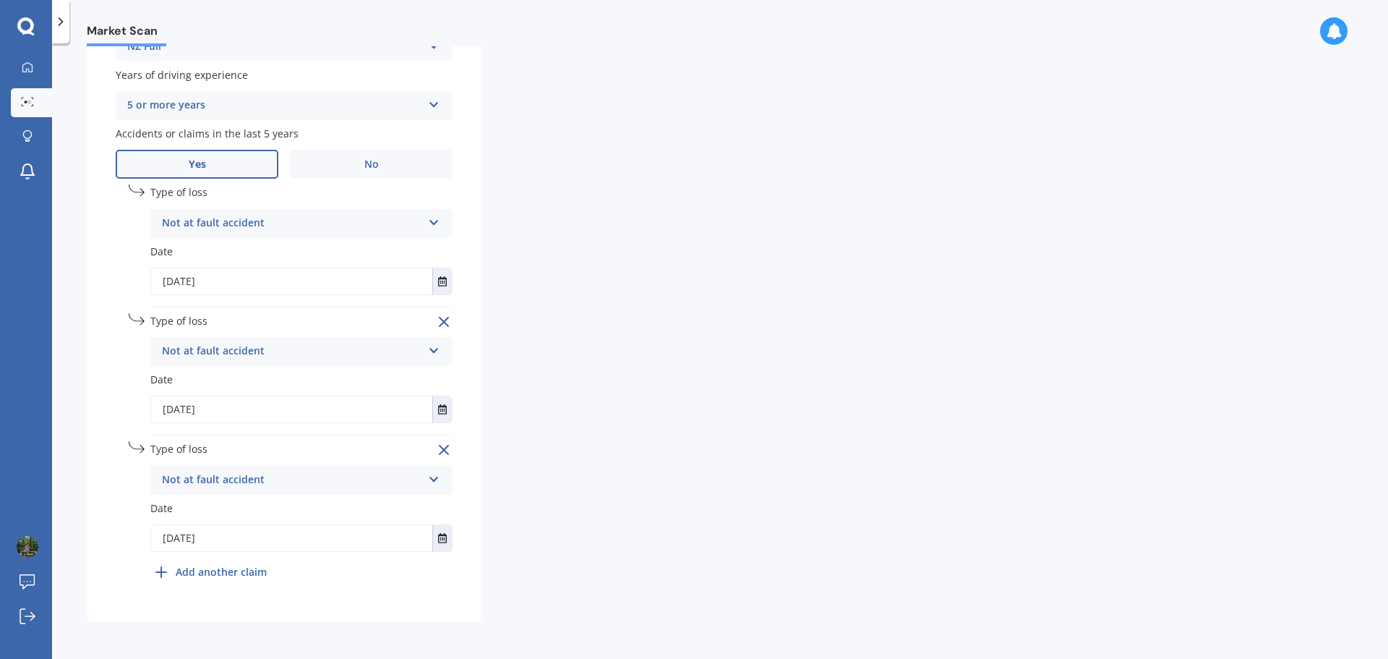
click at [618, 410] on div "Details Plate number Search I don’t have a number plate Year [DATE] Make Select…" at bounding box center [484, 65] width 795 height 1111
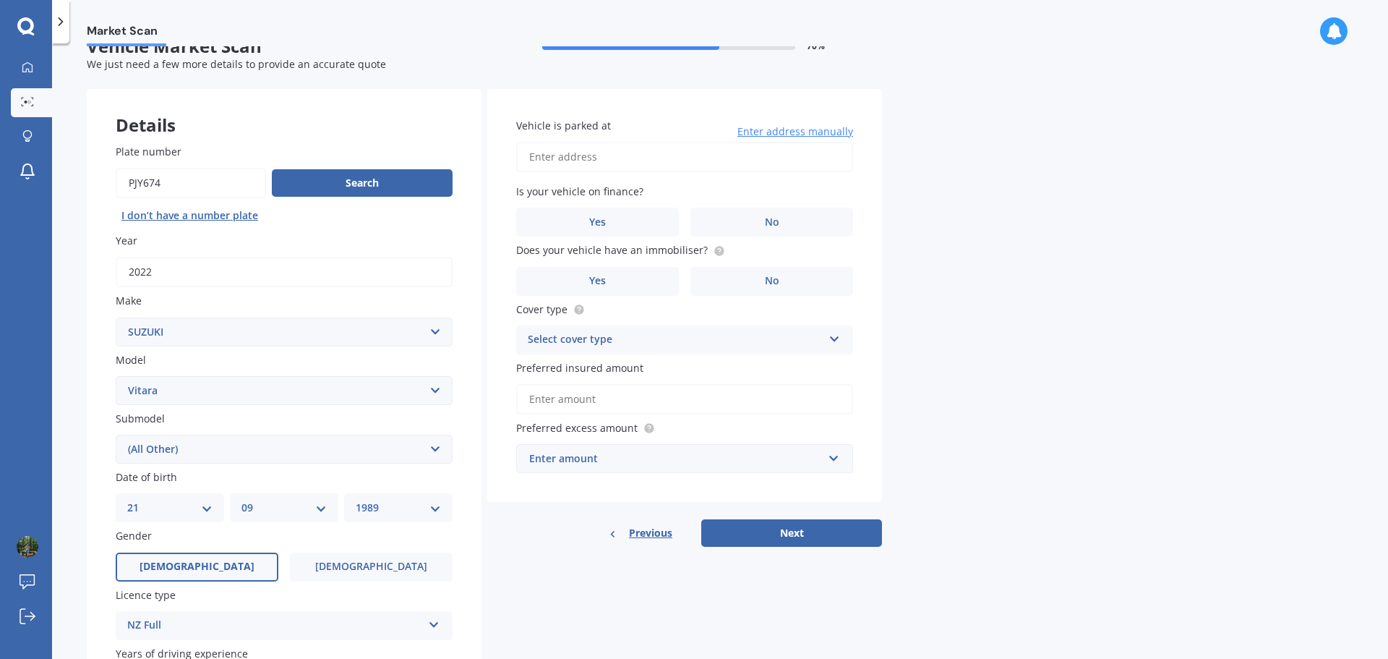
scroll to position [0, 0]
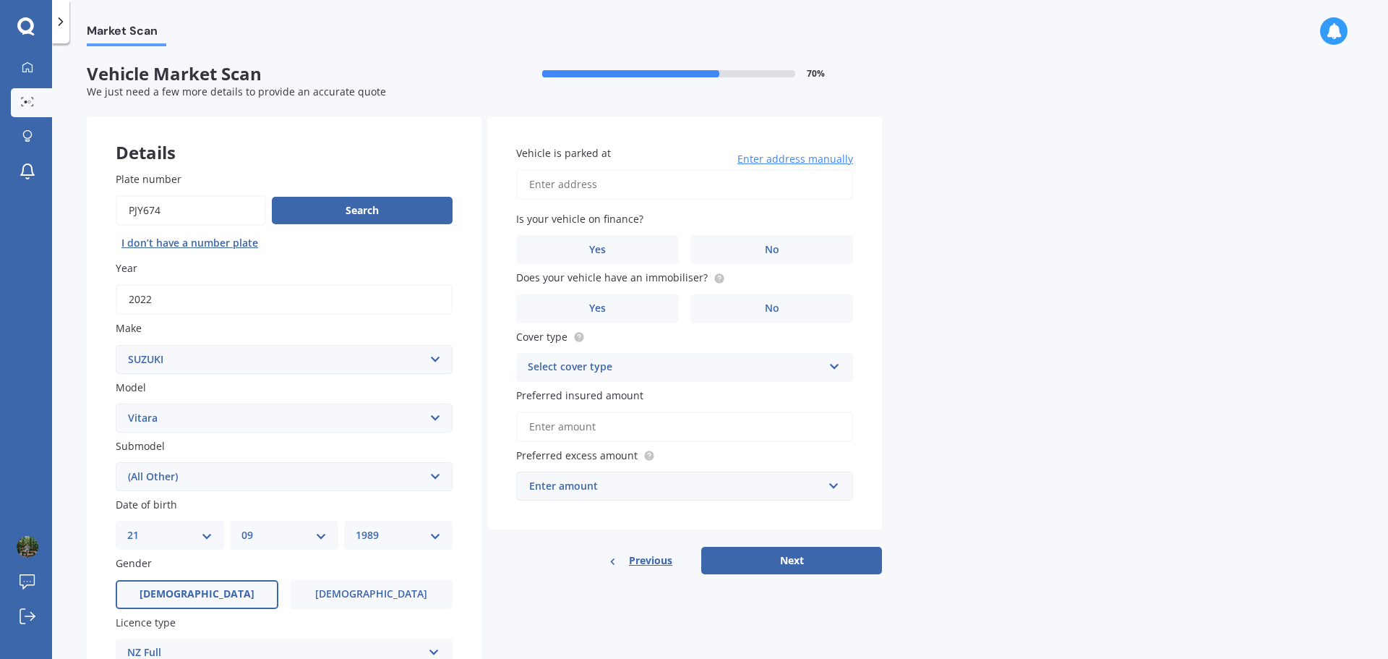
click at [616, 190] on input "Vehicle is parked at" at bounding box center [684, 184] width 337 height 30
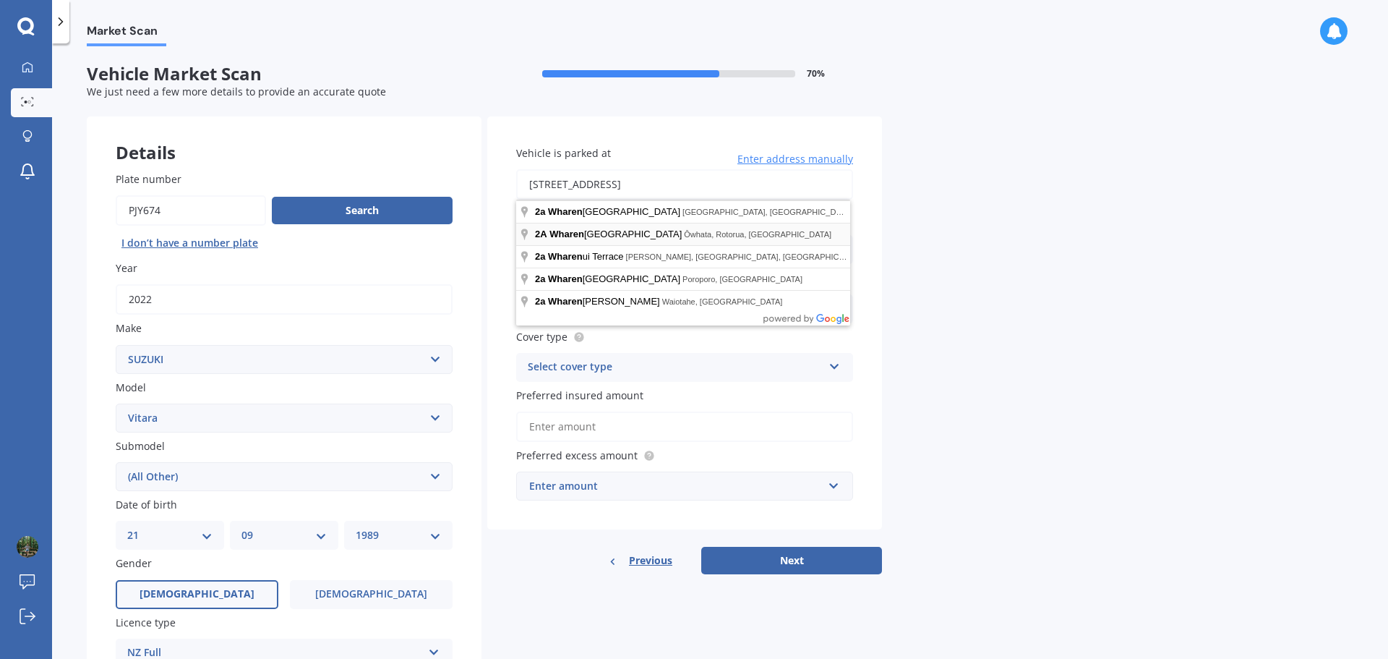
type input "[STREET_ADDRESS]"
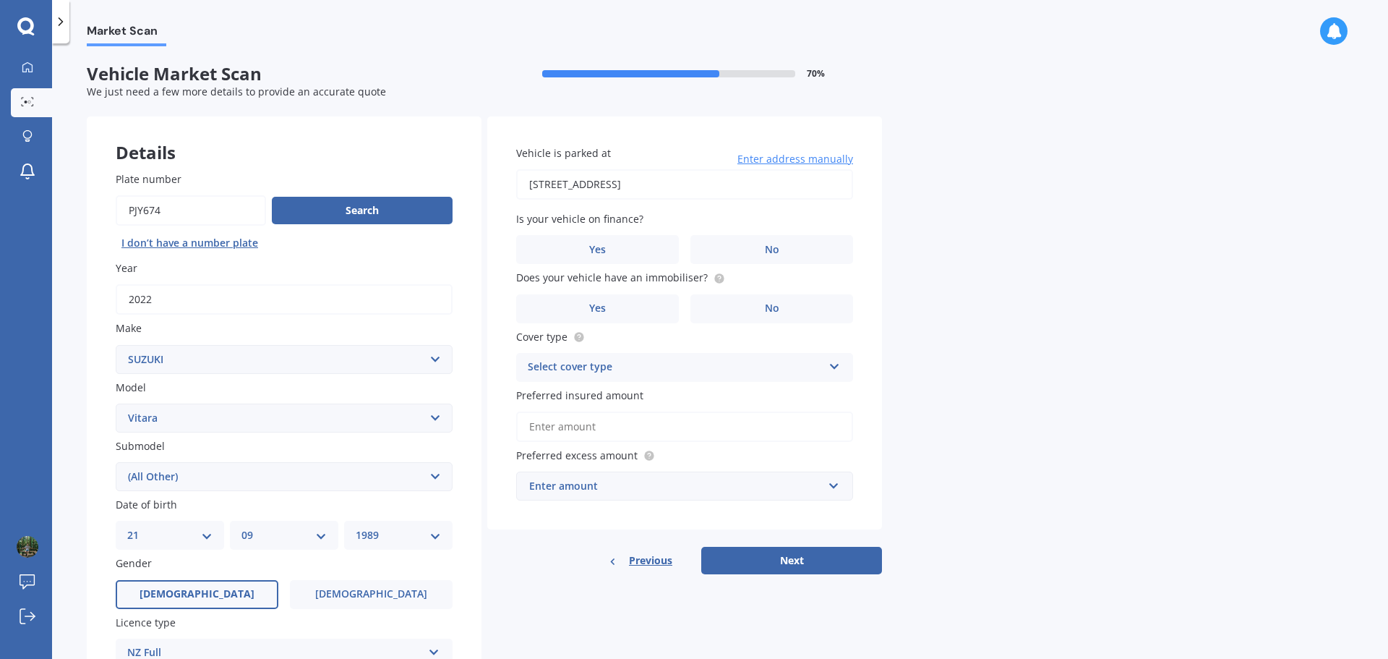
click at [935, 230] on div "Market Scan Vehicle Market Scan 70 % We just need a few more details to provide…" at bounding box center [720, 353] width 1336 height 615
click at [816, 241] on label "No" at bounding box center [772, 249] width 163 height 29
click at [0, 0] on input "No" at bounding box center [0, 0] width 0 height 0
click at [718, 278] on icon at bounding box center [719, 277] width 3 height 3
click at [643, 302] on label "Yes" at bounding box center [597, 308] width 163 height 29
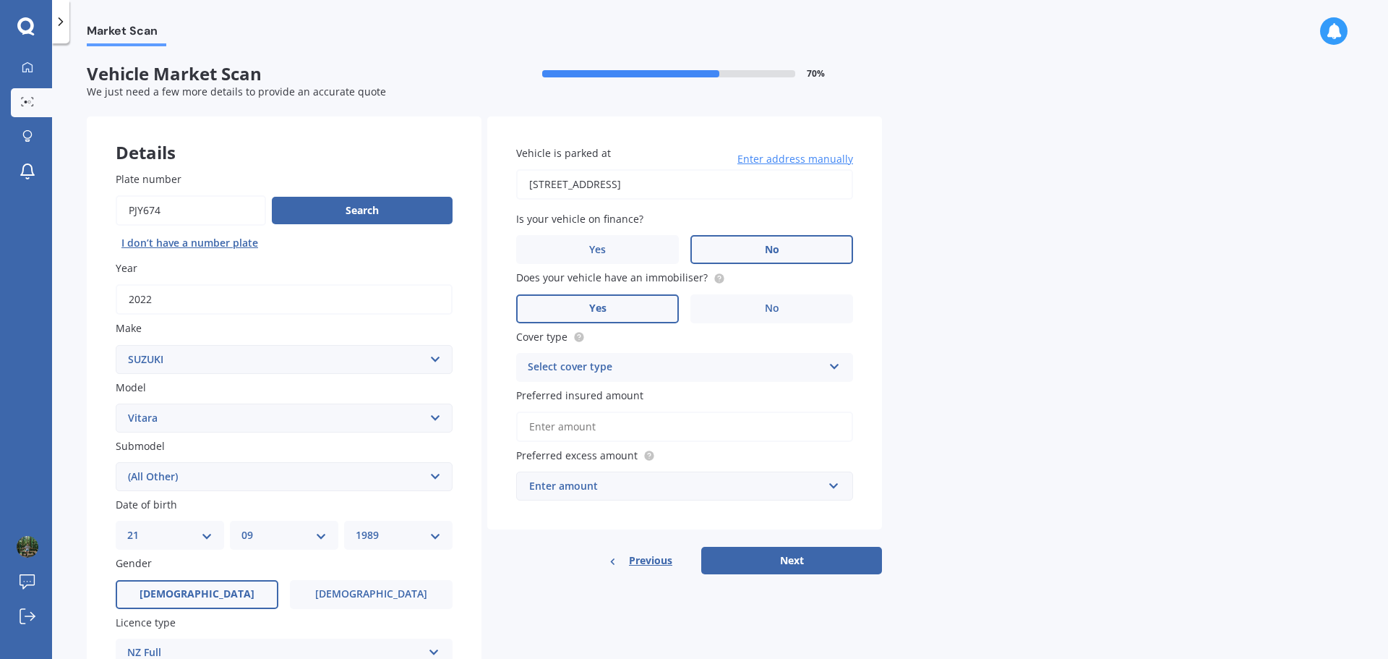
click at [0, 0] on input "Yes" at bounding box center [0, 0] width 0 height 0
click at [703, 367] on div "Select cover type" at bounding box center [675, 367] width 295 height 17
click at [606, 396] on div "Comprehensive" at bounding box center [685, 396] width 336 height 26
click at [629, 427] on input "Preferred insured amount" at bounding box center [684, 426] width 337 height 30
click at [921, 359] on div "Market Scan Vehicle Market Scan 70 % We just need a few more details to provide…" at bounding box center [720, 353] width 1336 height 615
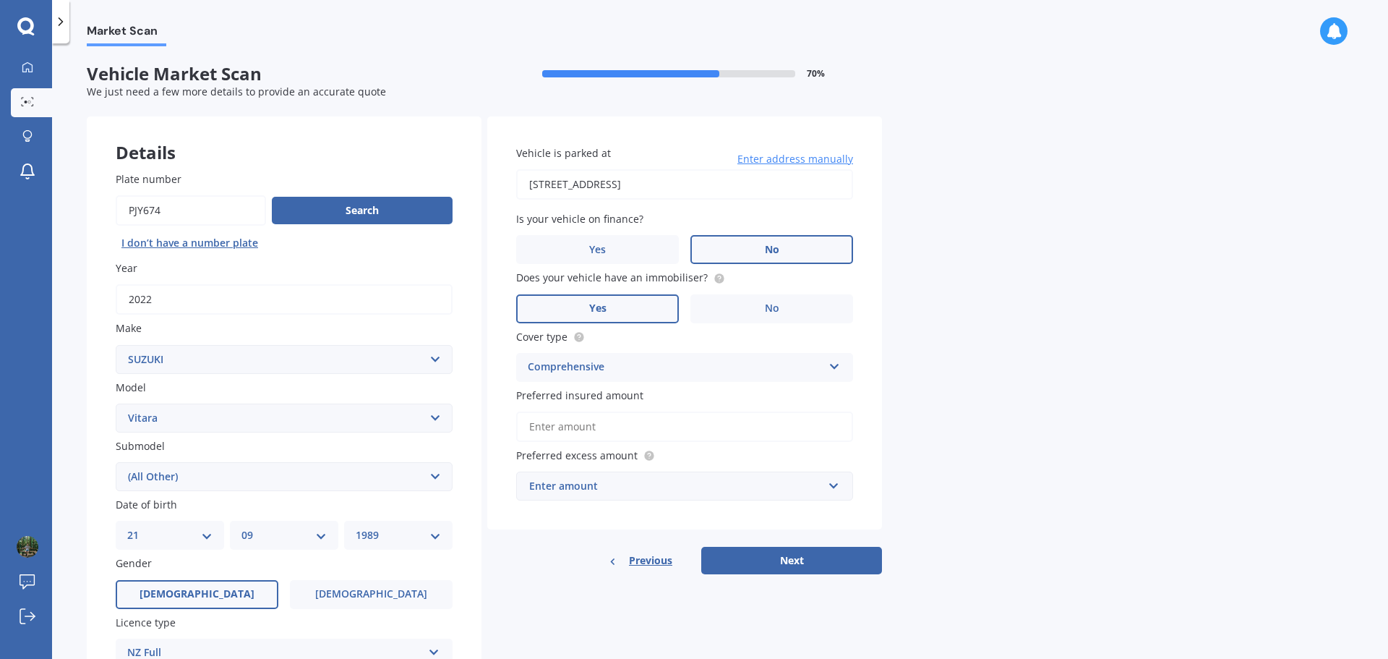
click at [667, 483] on div "Enter amount" at bounding box center [676, 486] width 294 height 16
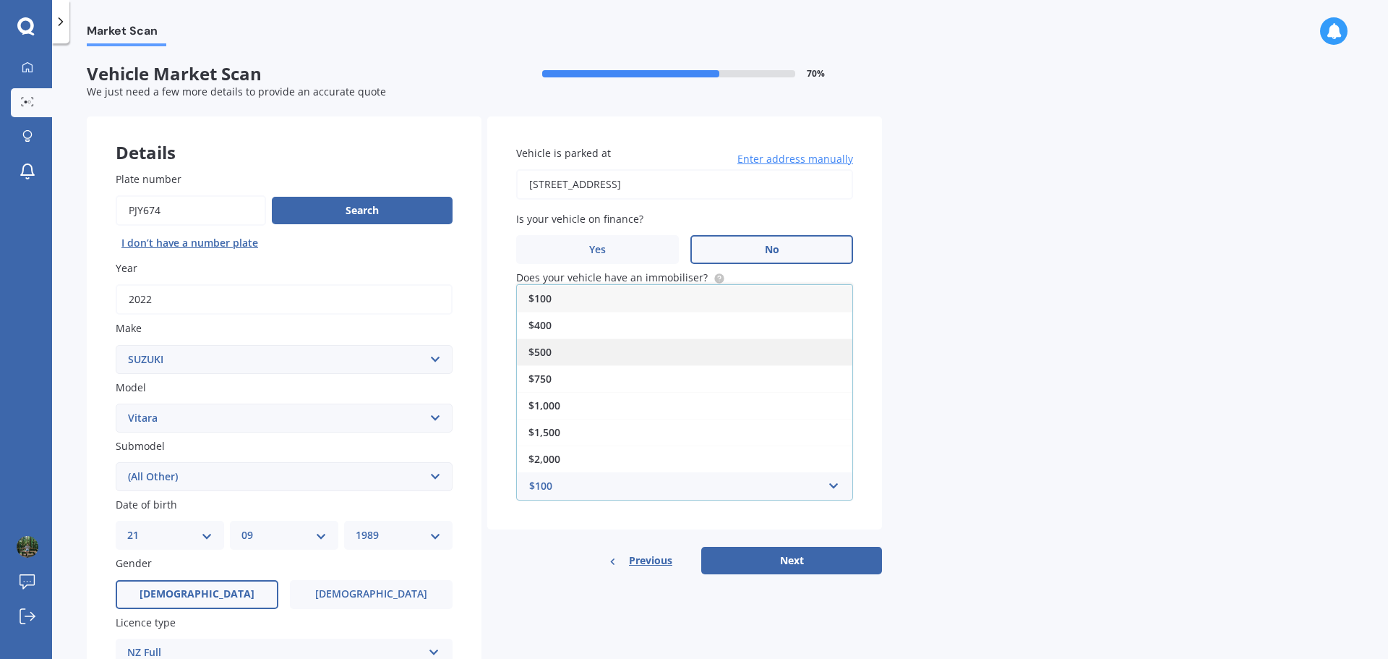
click at [619, 354] on div "$500" at bounding box center [685, 351] width 336 height 27
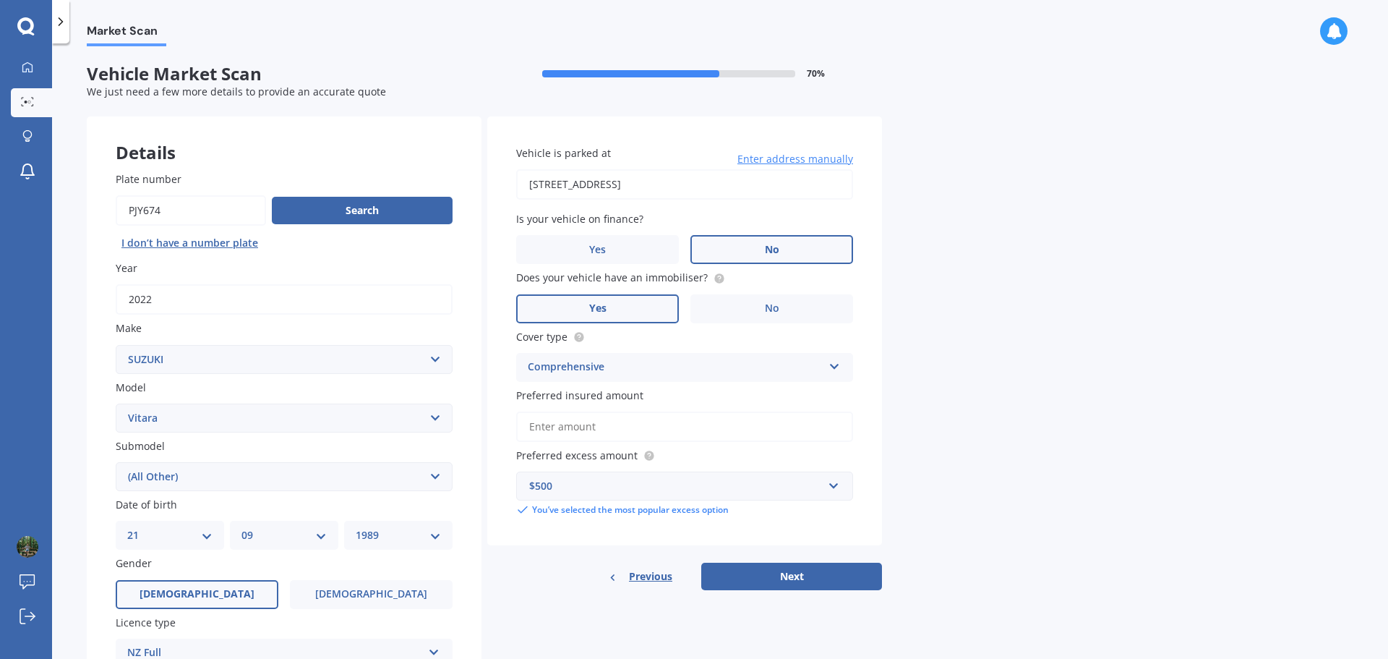
click at [594, 426] on input "Preferred insured amount" at bounding box center [684, 426] width 337 height 30
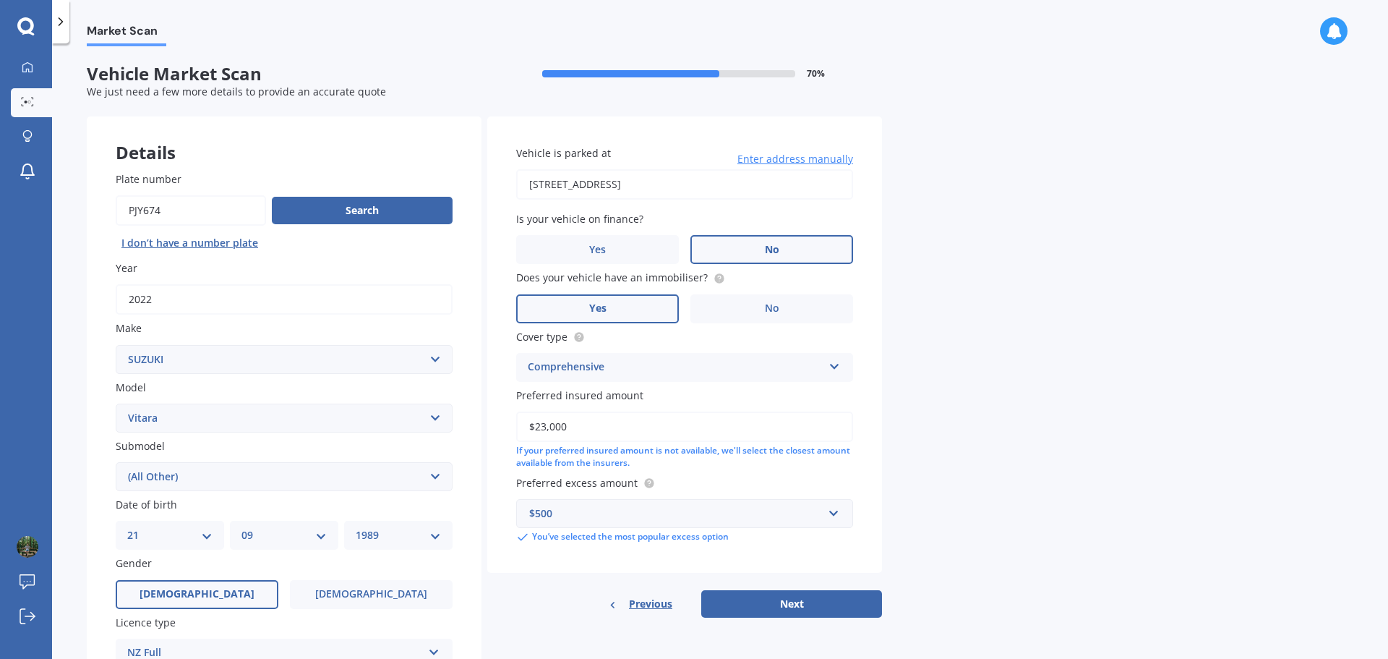
type input "$23,000"
click at [994, 353] on div "Market Scan Vehicle Market Scan 70 % We just need a few more details to provide…" at bounding box center [720, 353] width 1336 height 615
click at [808, 610] on button "Next" at bounding box center [791, 603] width 181 height 27
select select "21"
select select "09"
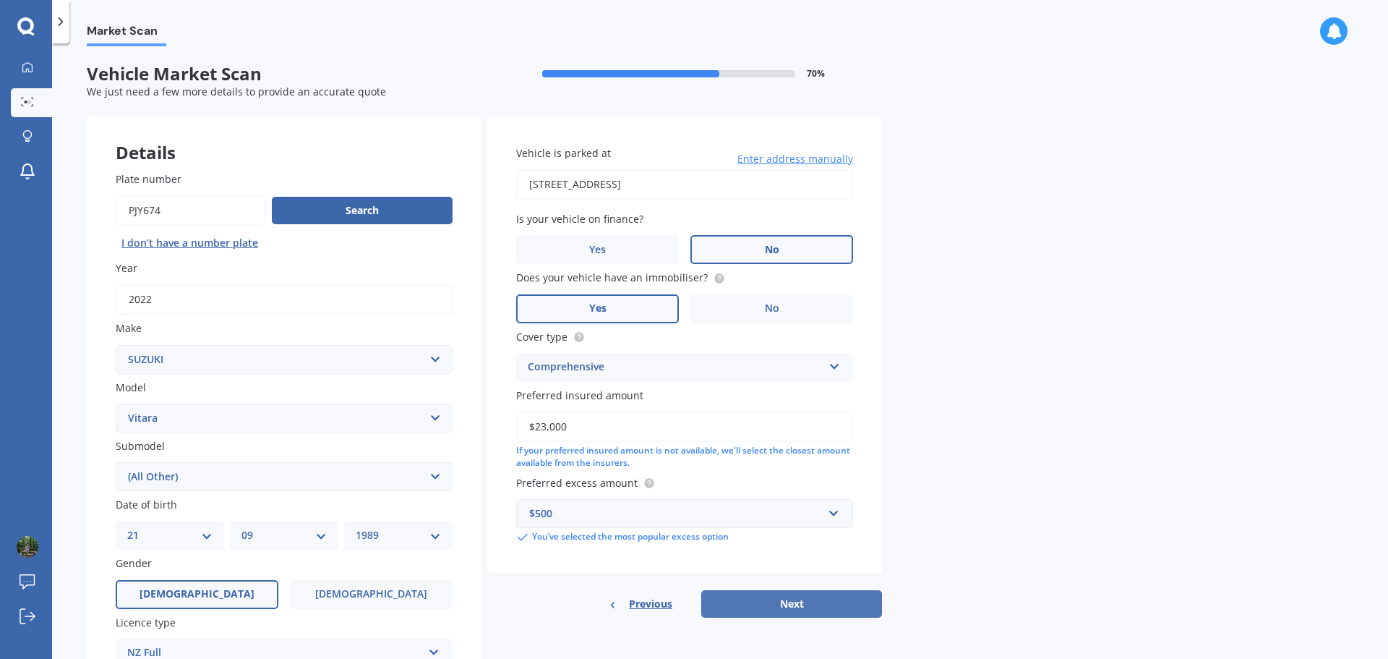
select select "1989"
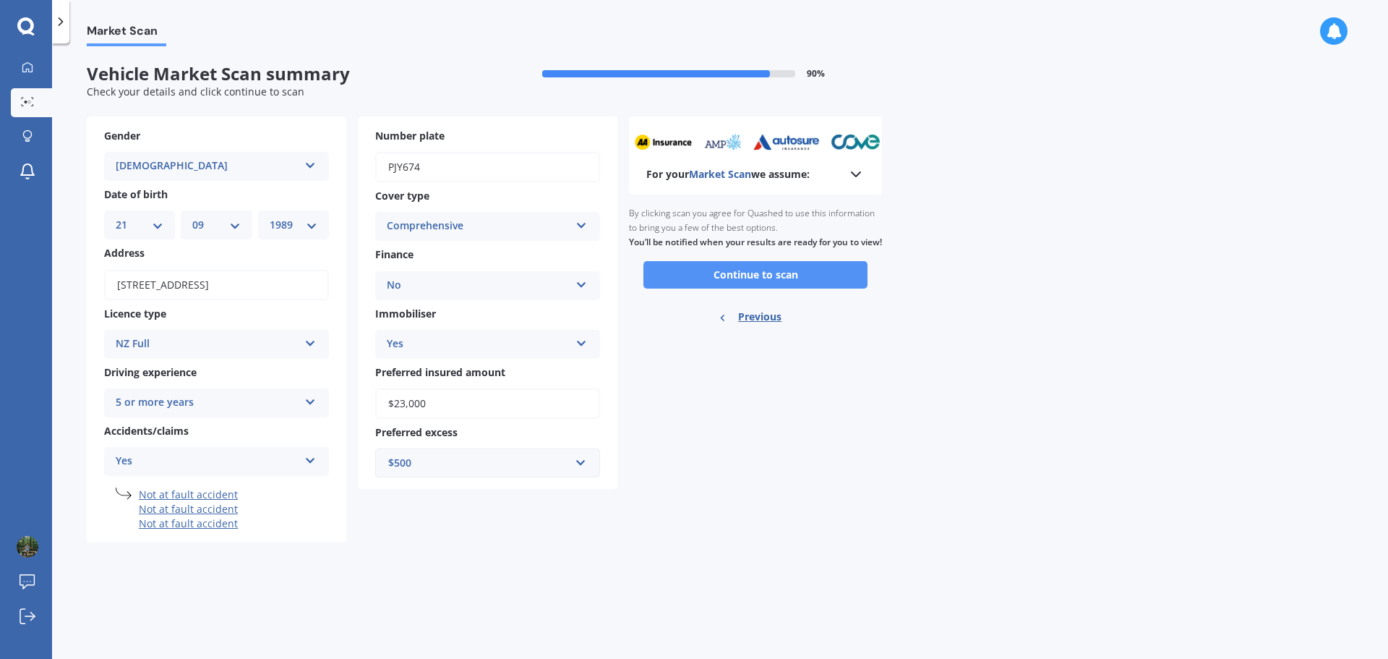
click at [780, 289] on button "Continue to scan" at bounding box center [756, 274] width 224 height 27
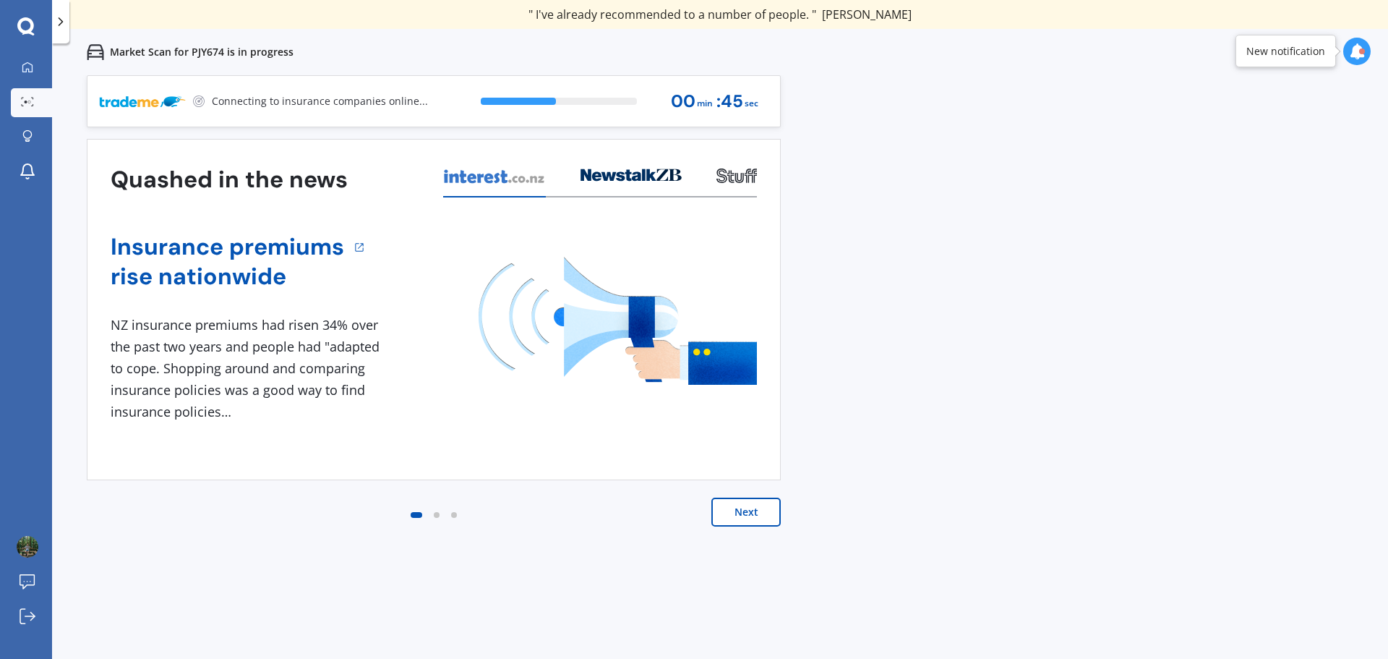
click at [754, 523] on button "Next" at bounding box center [746, 512] width 69 height 29
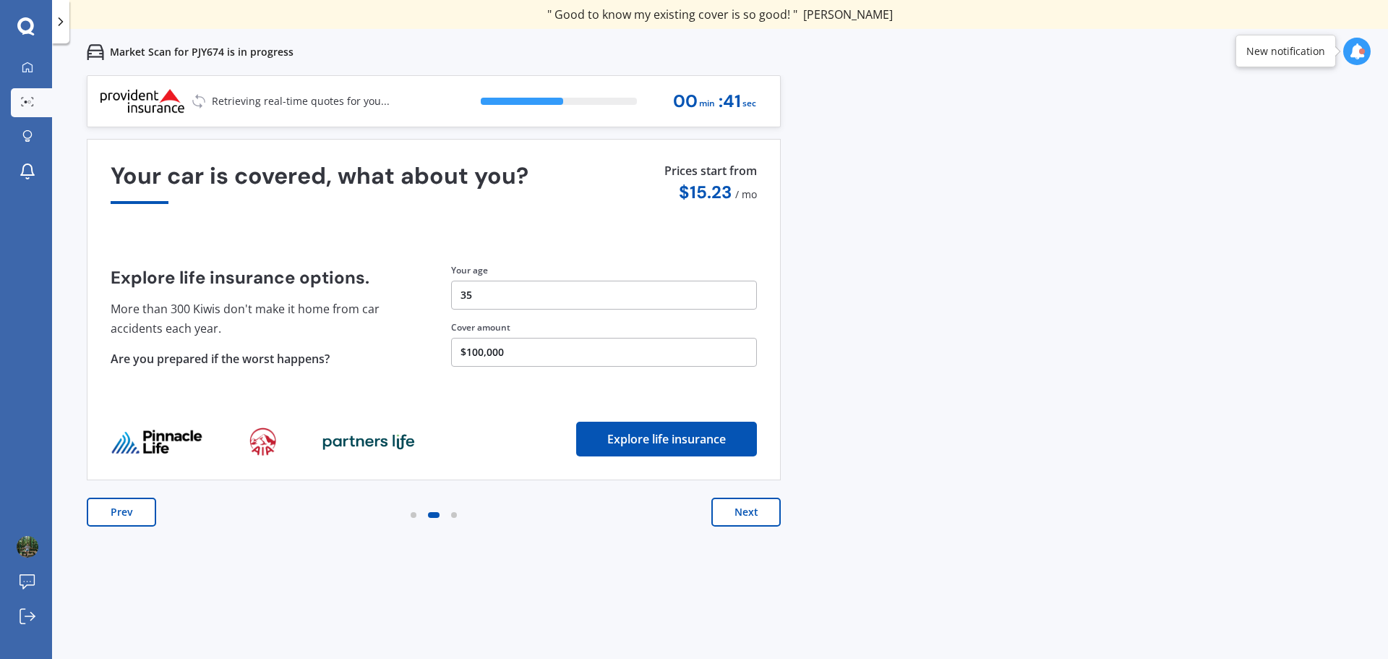
click at [762, 511] on button "Next" at bounding box center [746, 512] width 69 height 29
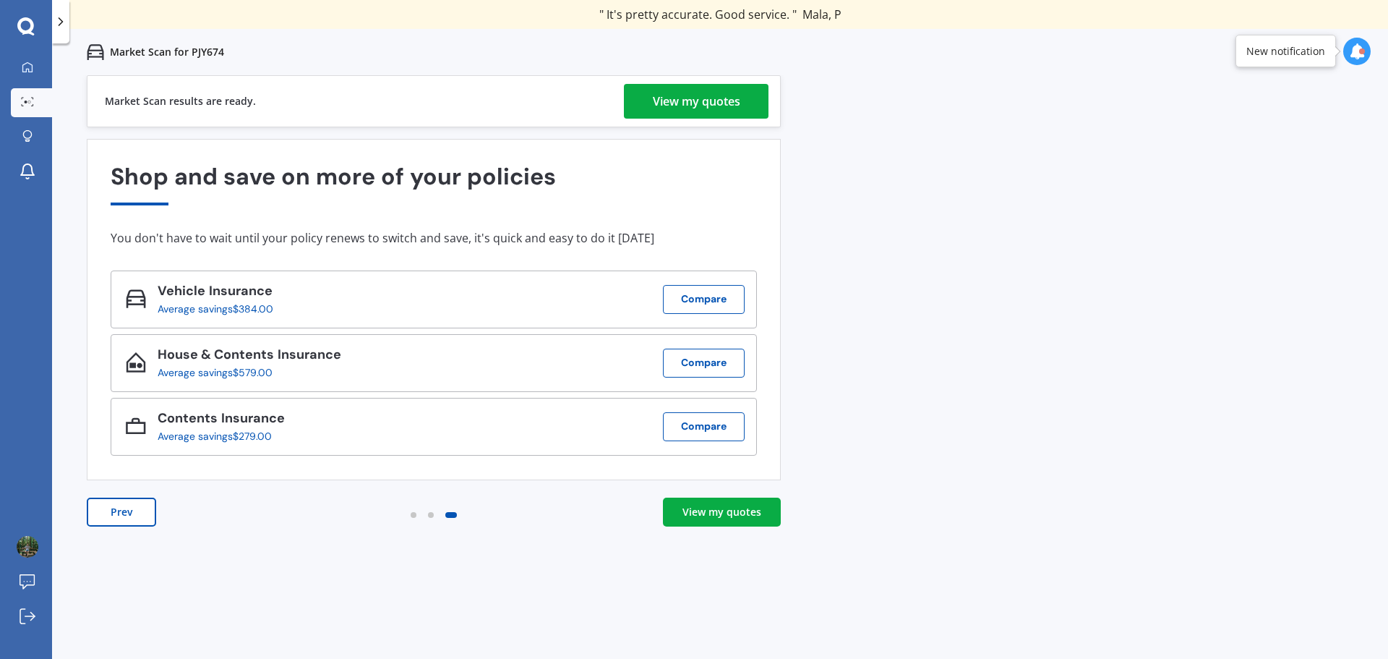
click at [654, 114] on div "View my quotes" at bounding box center [696, 101] width 87 height 35
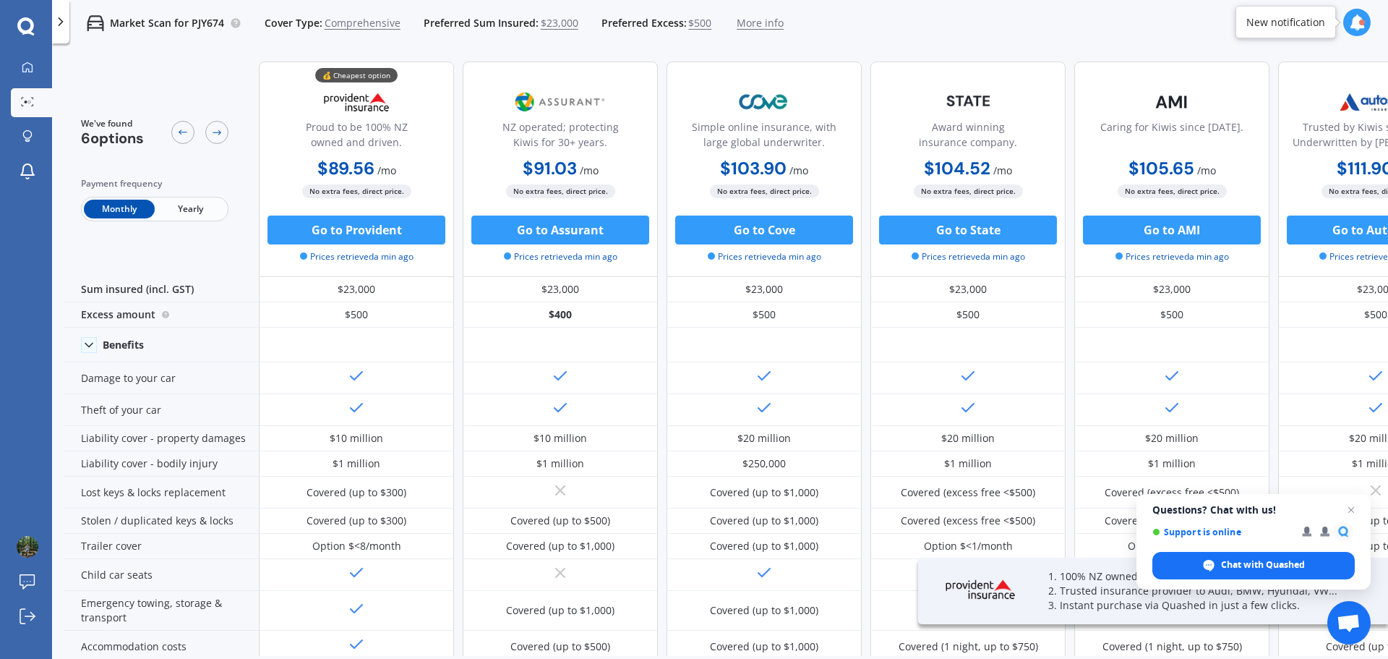
click at [193, 216] on span "Yearly" at bounding box center [190, 209] width 71 height 19
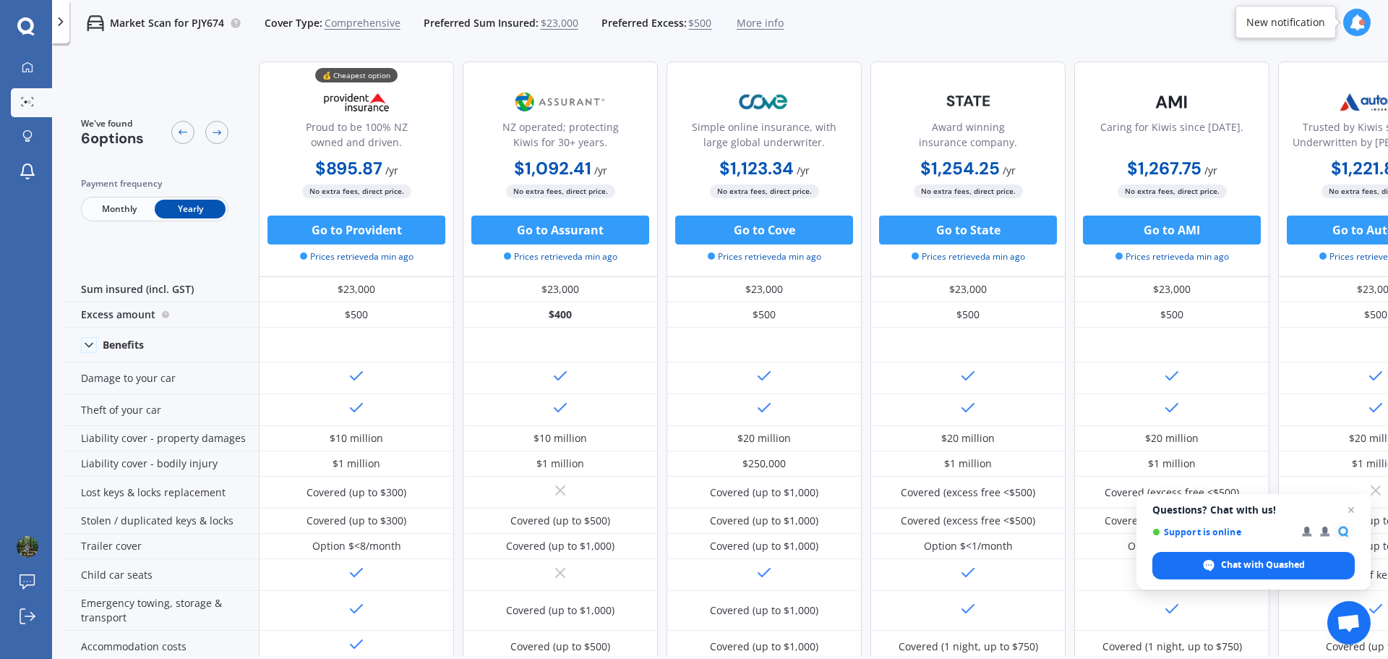
scroll to position [0, 93]
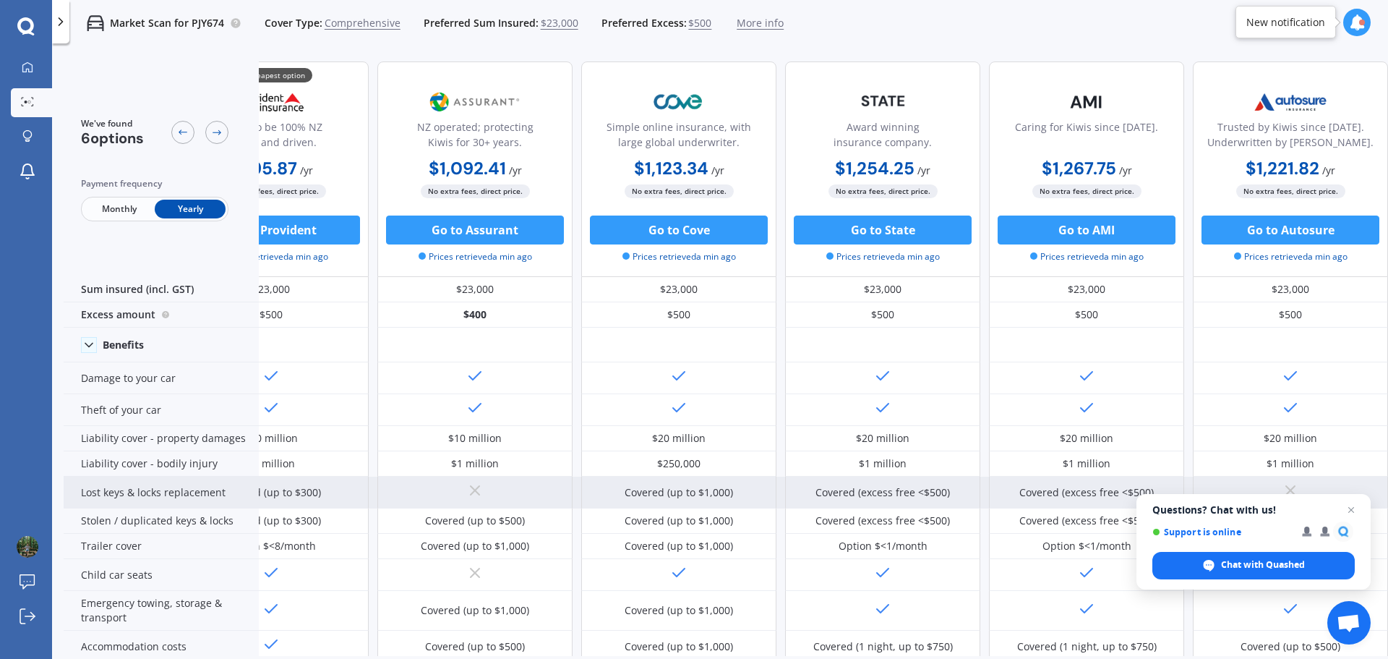
click at [1350, 507] on span "Close chat" at bounding box center [1351, 509] width 17 height 17
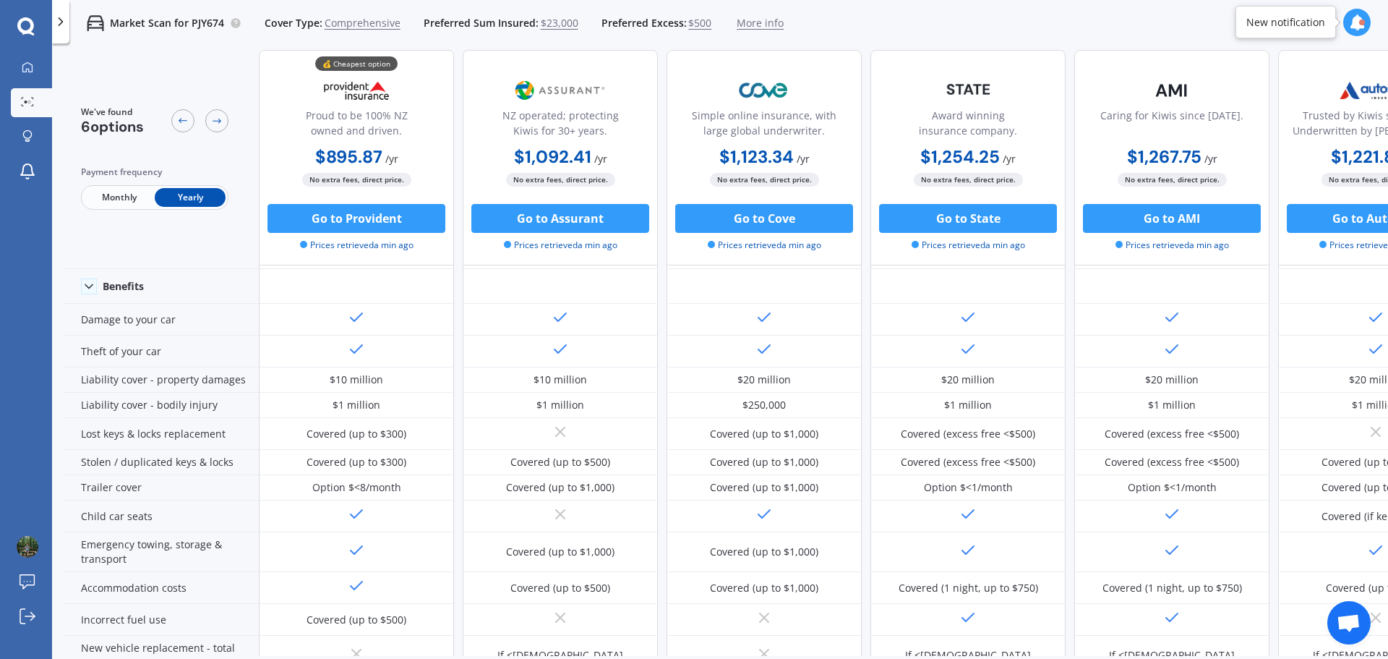
scroll to position [0, 0]
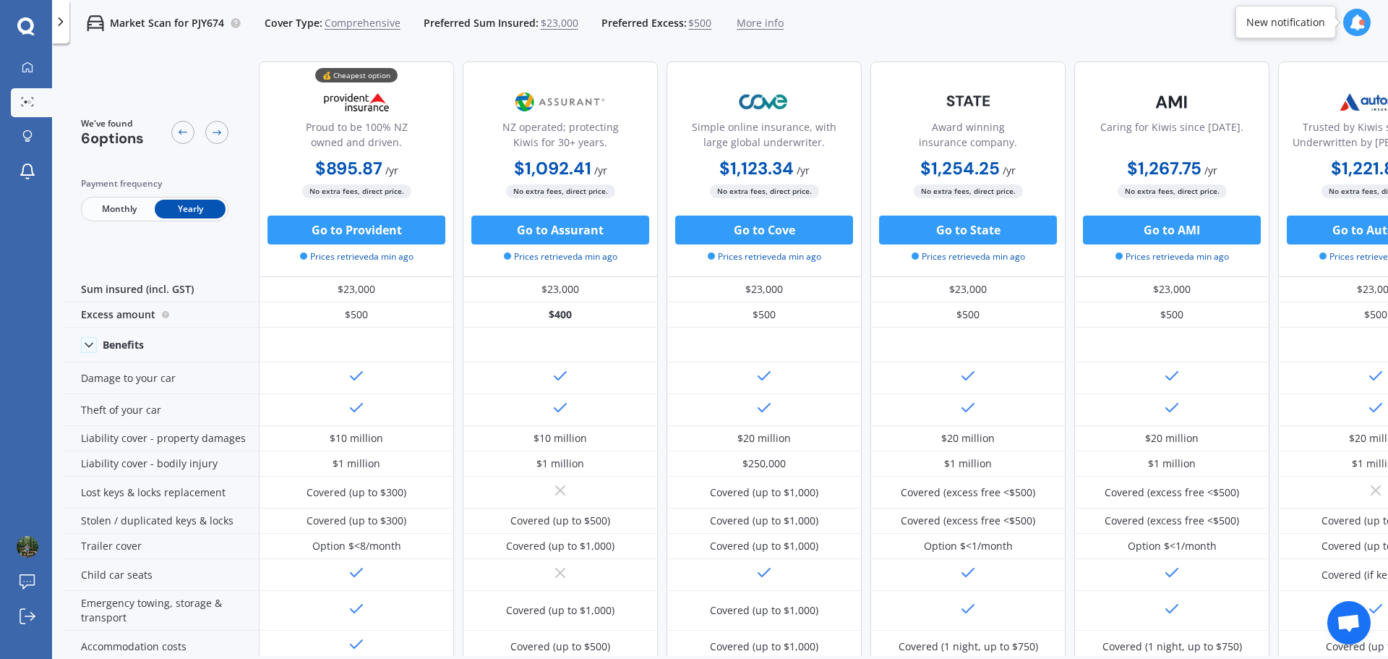
click at [755, 22] on span "More info" at bounding box center [760, 23] width 47 height 14
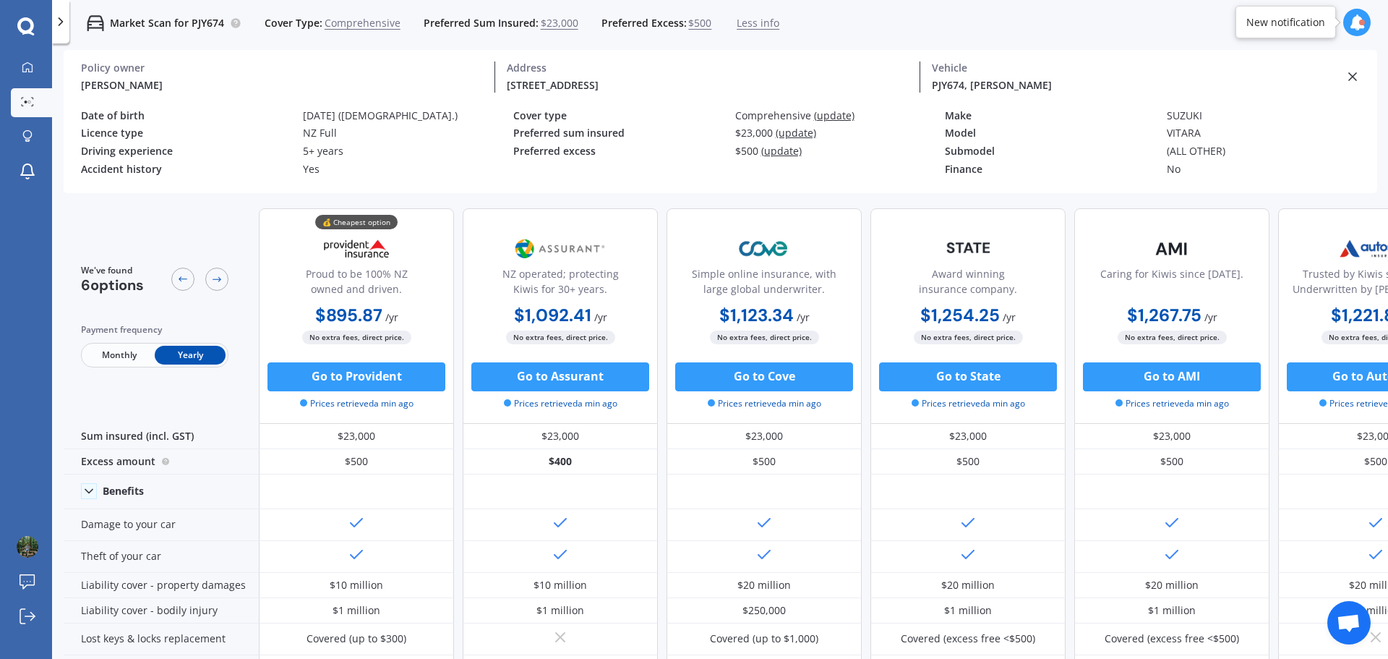
click at [755, 22] on span "Less info" at bounding box center [758, 23] width 43 height 14
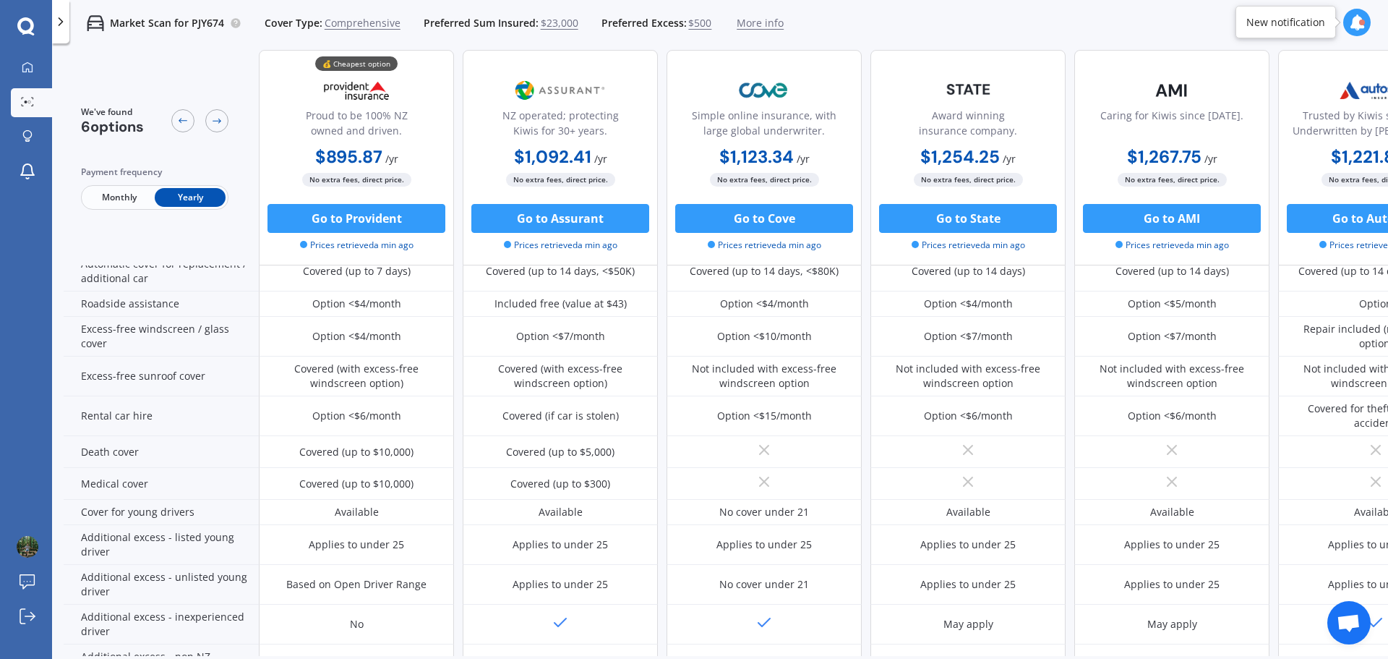
scroll to position [637, 0]
